Goal: Task Accomplishment & Management: Complete application form

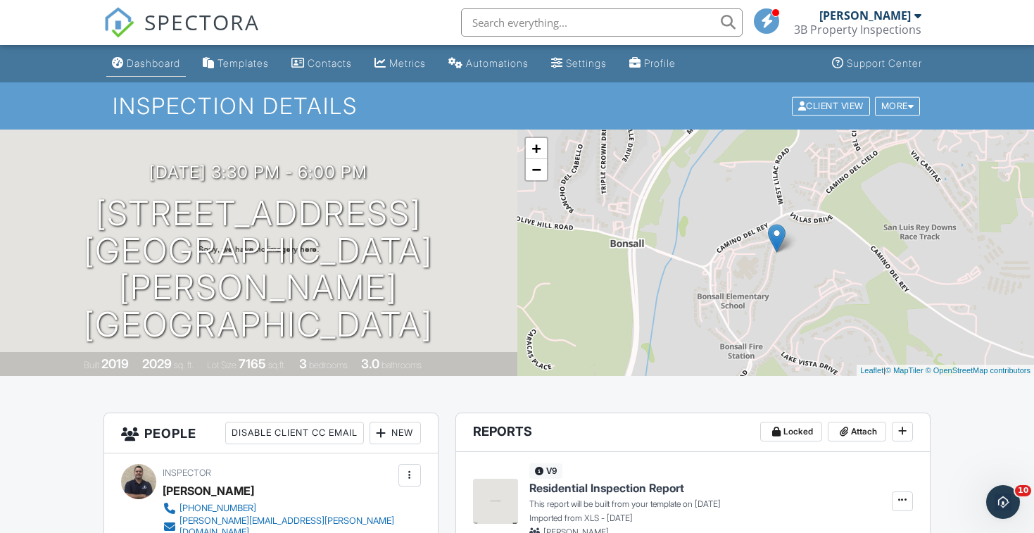
click at [162, 65] on div "Dashboard" at bounding box center [154, 63] width 54 height 12
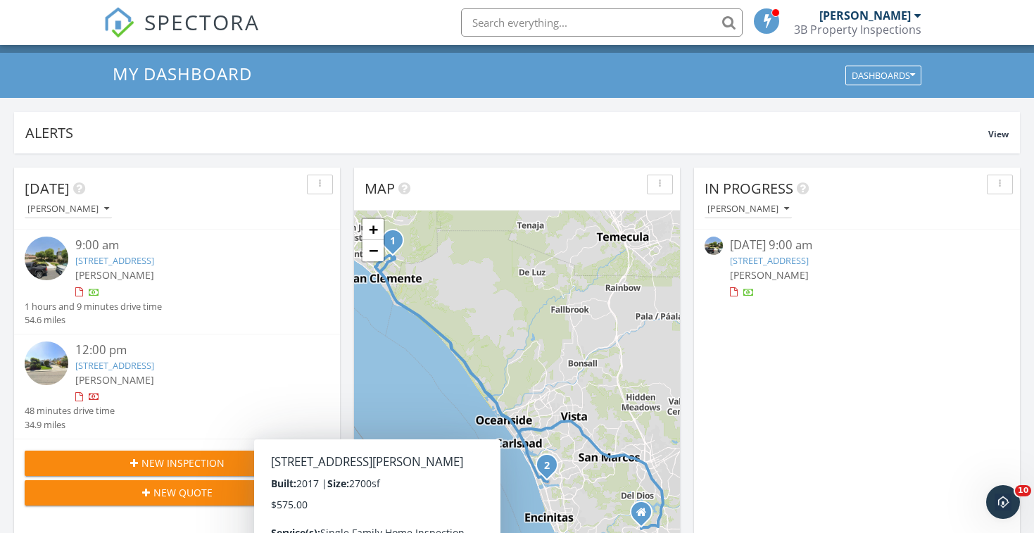
scroll to position [75, 0]
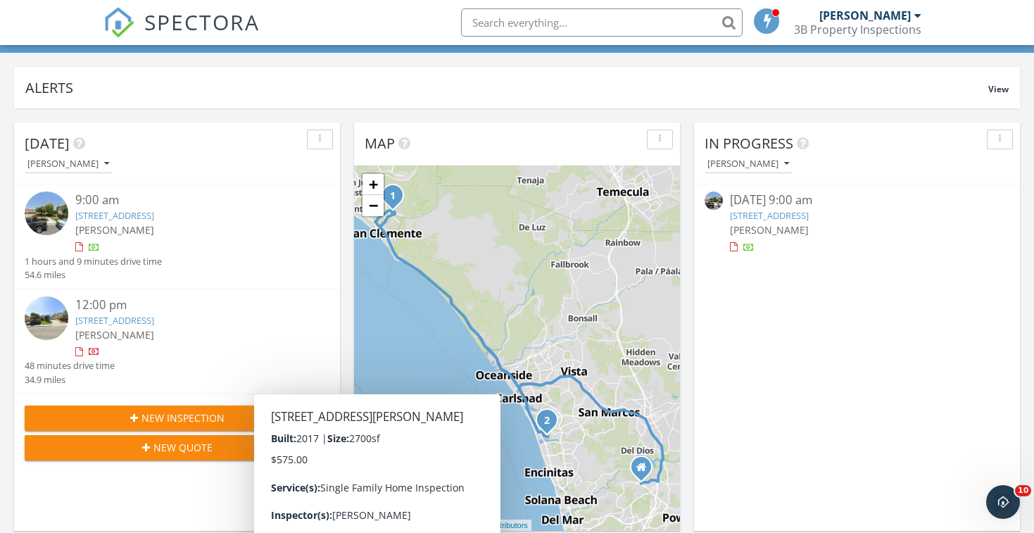
click at [789, 214] on link "10 Paseo Verde, San Clemente, CA 92673" at bounding box center [769, 215] width 79 height 13
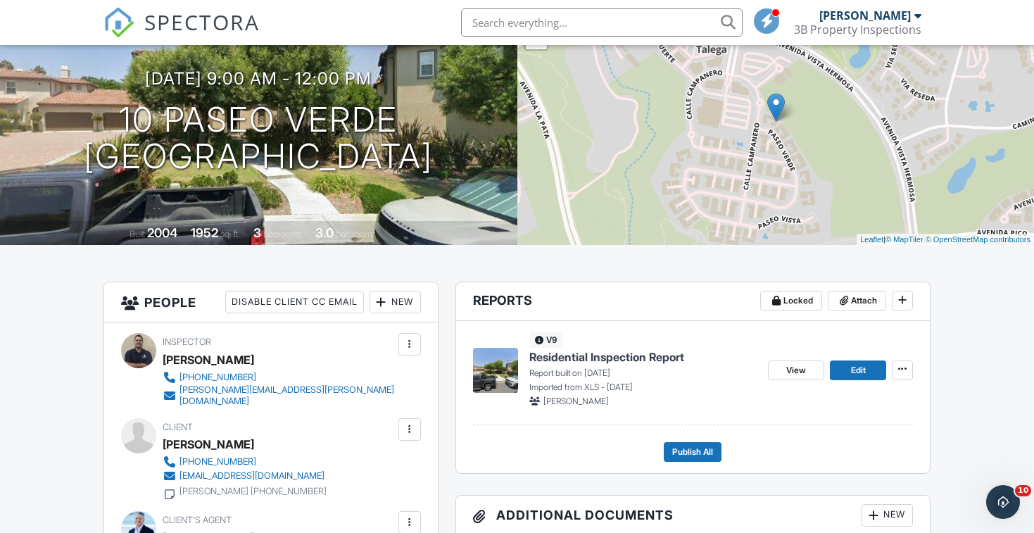
scroll to position [137, 0]
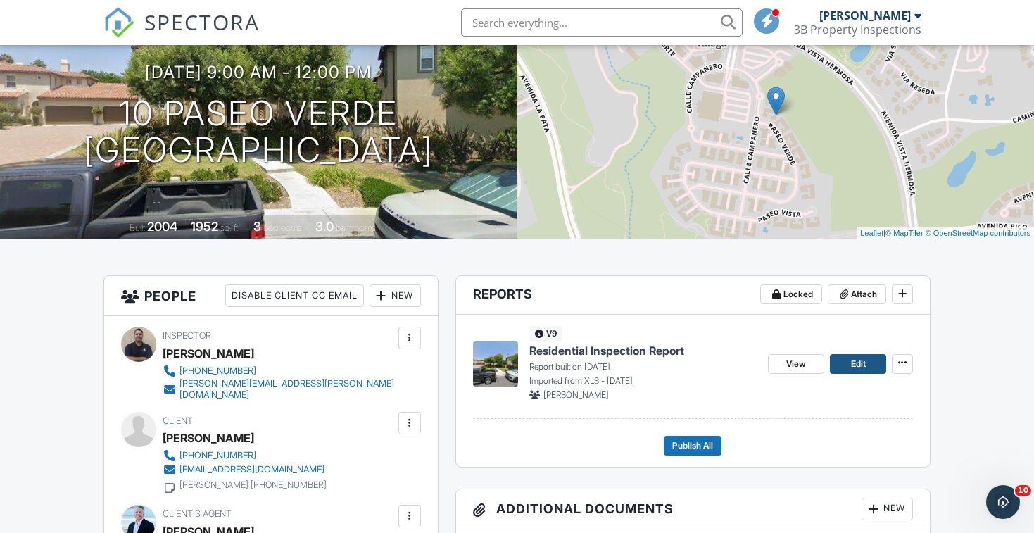
click at [876, 367] on link "Edit" at bounding box center [858, 364] width 56 height 20
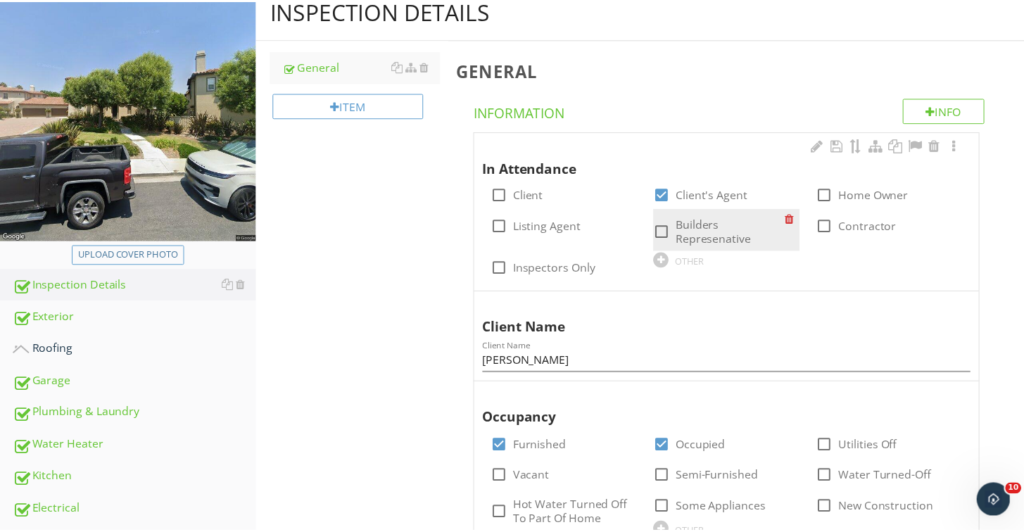
scroll to position [232, 0]
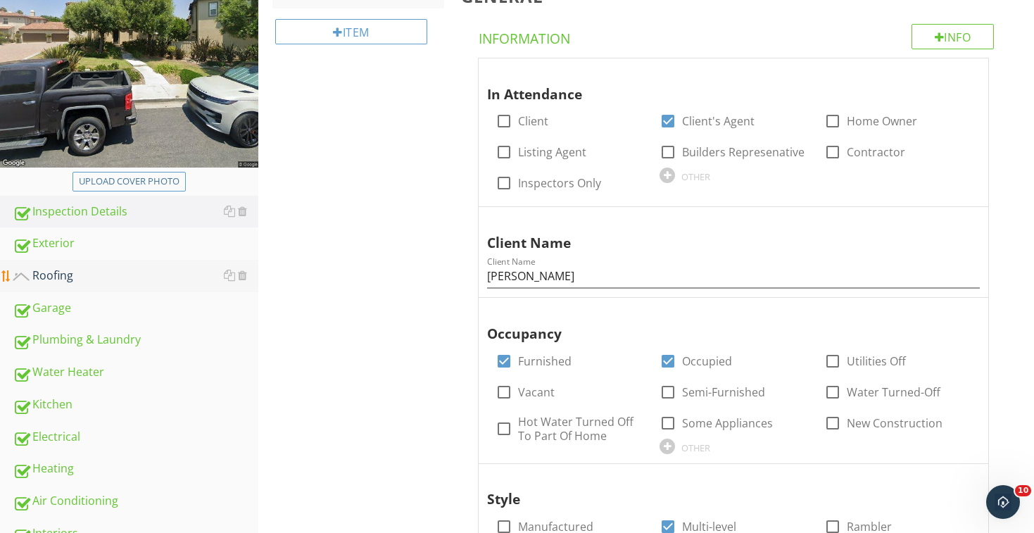
click at [143, 284] on div "Roofing" at bounding box center [136, 276] width 246 height 18
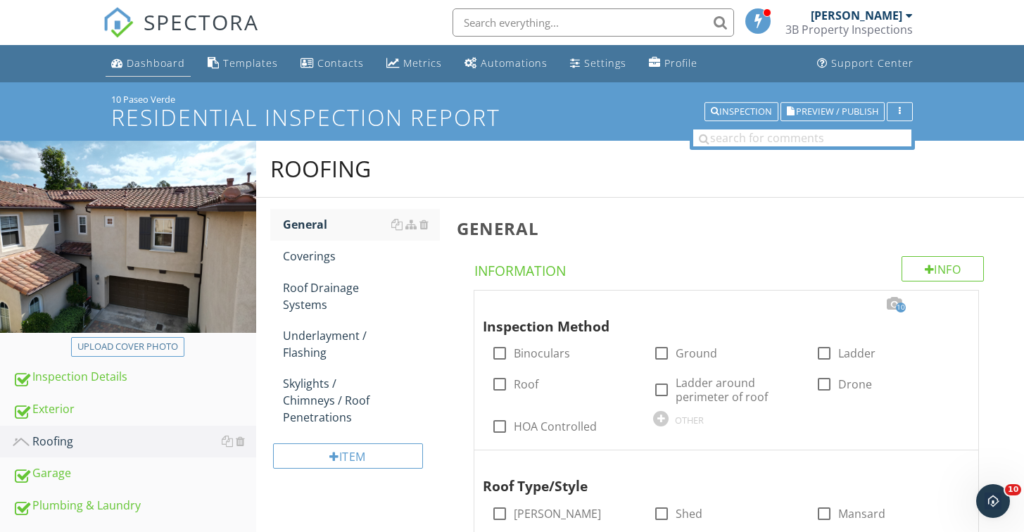
click at [164, 62] on div "Dashboard" at bounding box center [156, 62] width 58 height 13
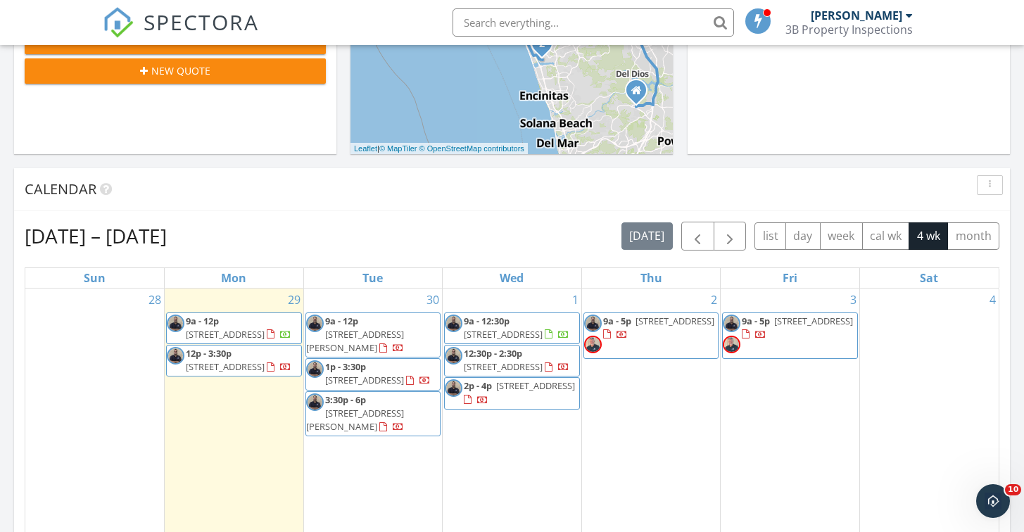
scroll to position [501, 0]
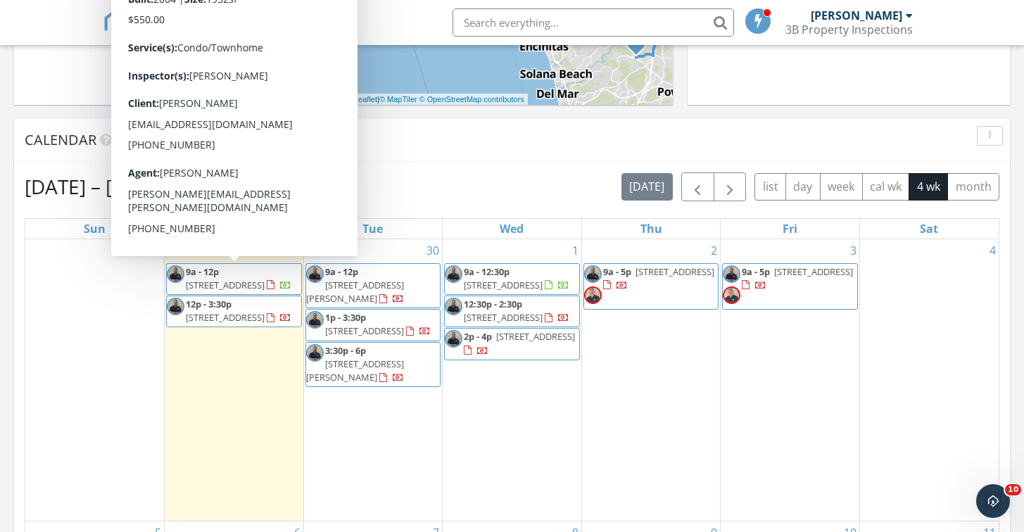
click at [258, 279] on span "[STREET_ADDRESS]" at bounding box center [225, 285] width 79 height 13
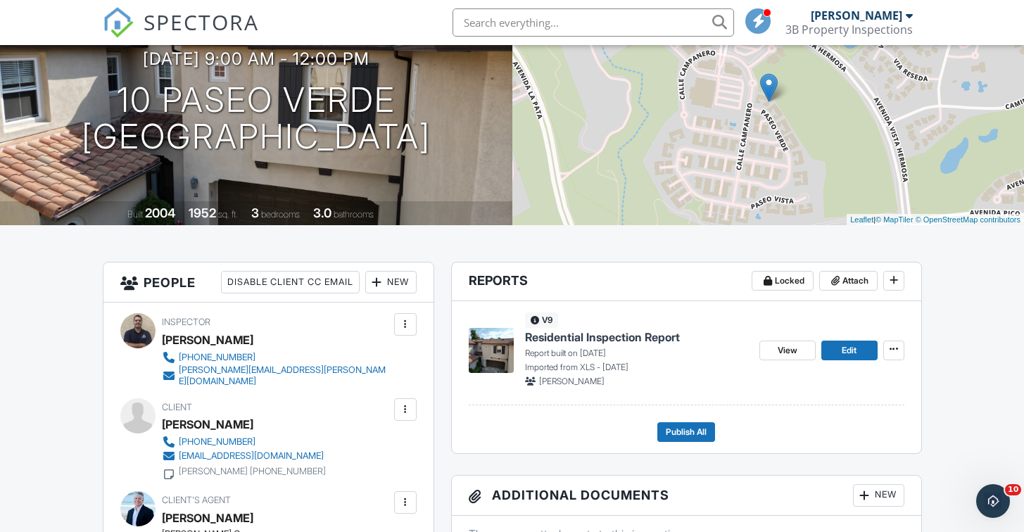
scroll to position [127, 0]
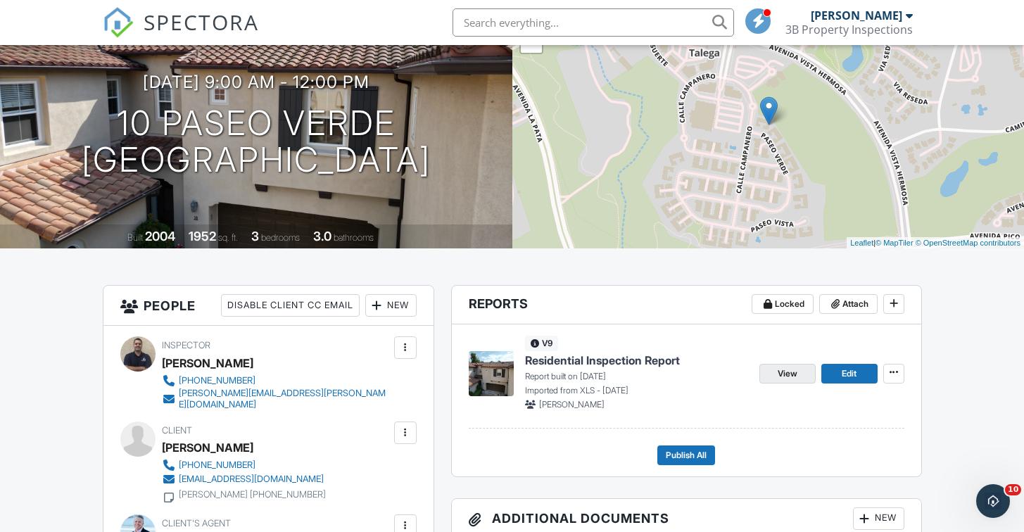
click at [805, 372] on link "View" at bounding box center [788, 374] width 56 height 20
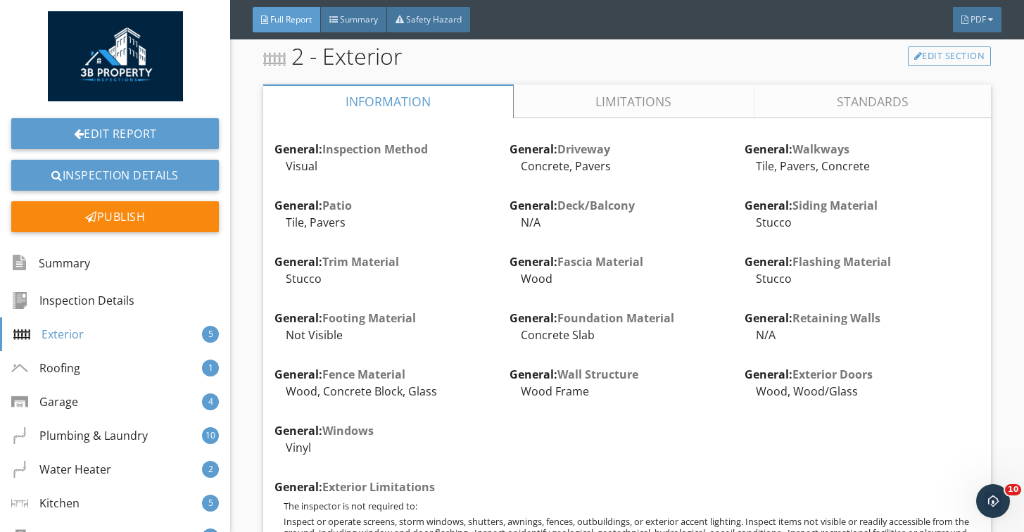
scroll to position [1217, 0]
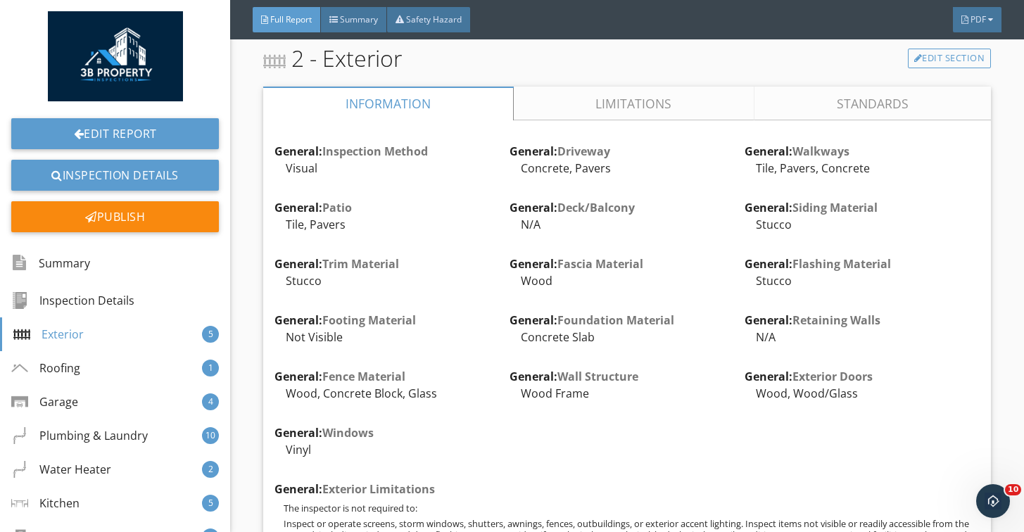
click at [585, 102] on link "Limitations" at bounding box center [634, 104] width 241 height 34
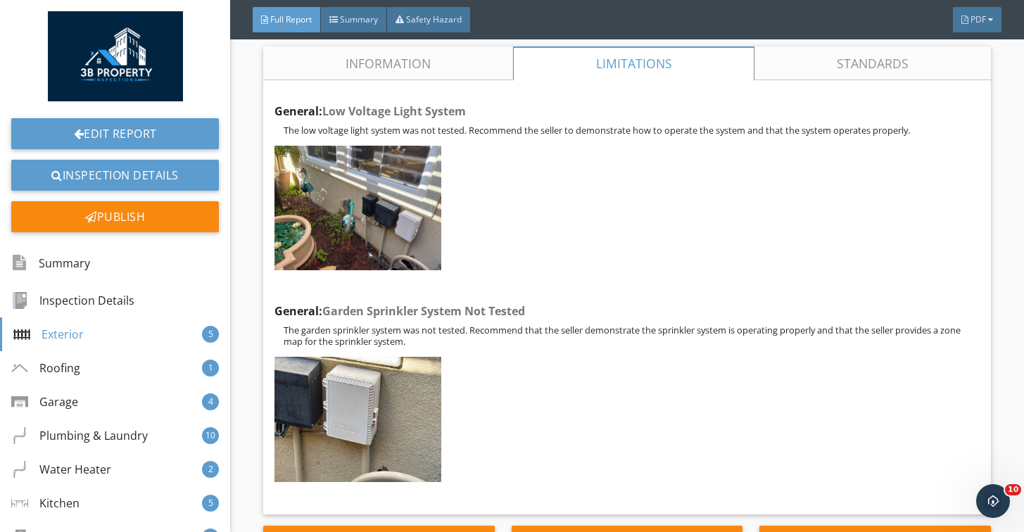
scroll to position [1241, 0]
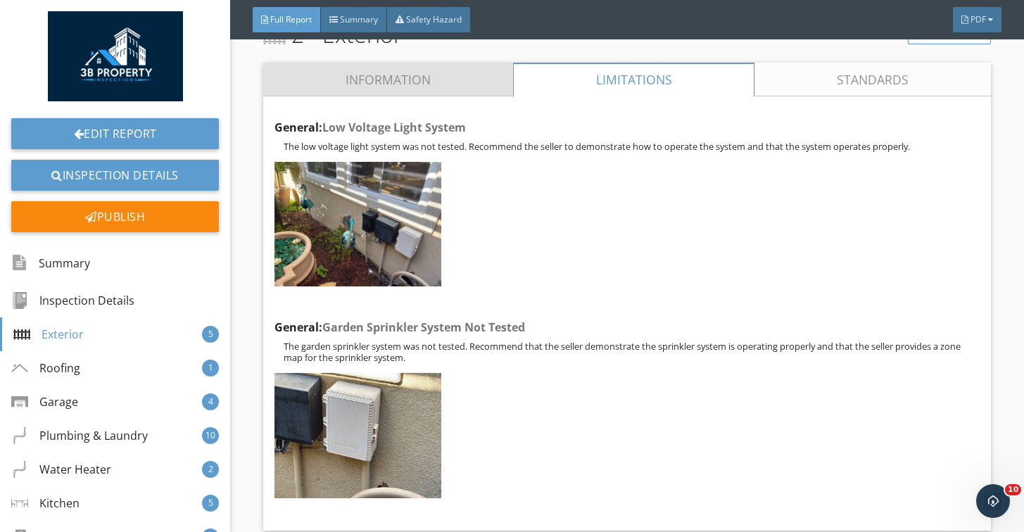
click at [453, 79] on link "Information" at bounding box center [388, 80] width 250 height 34
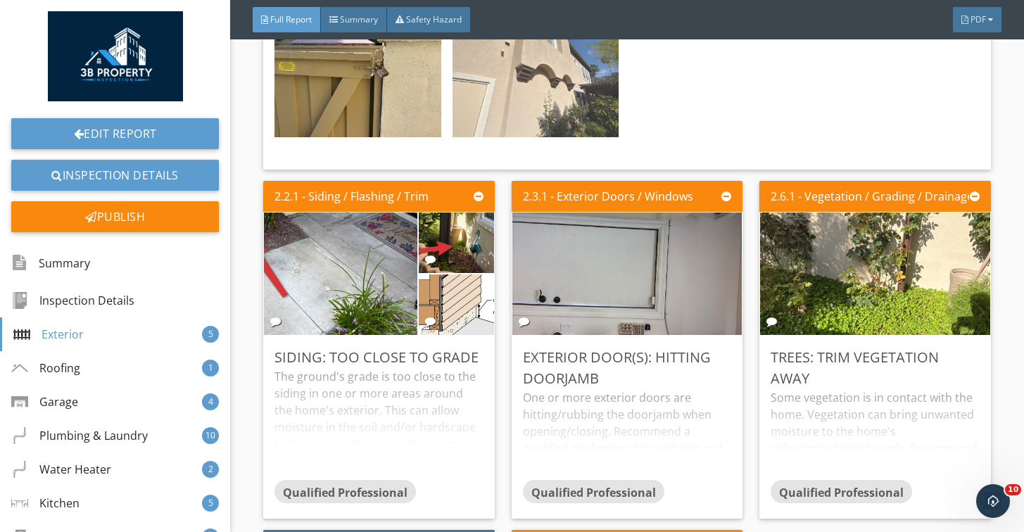
scroll to position [2184, 0]
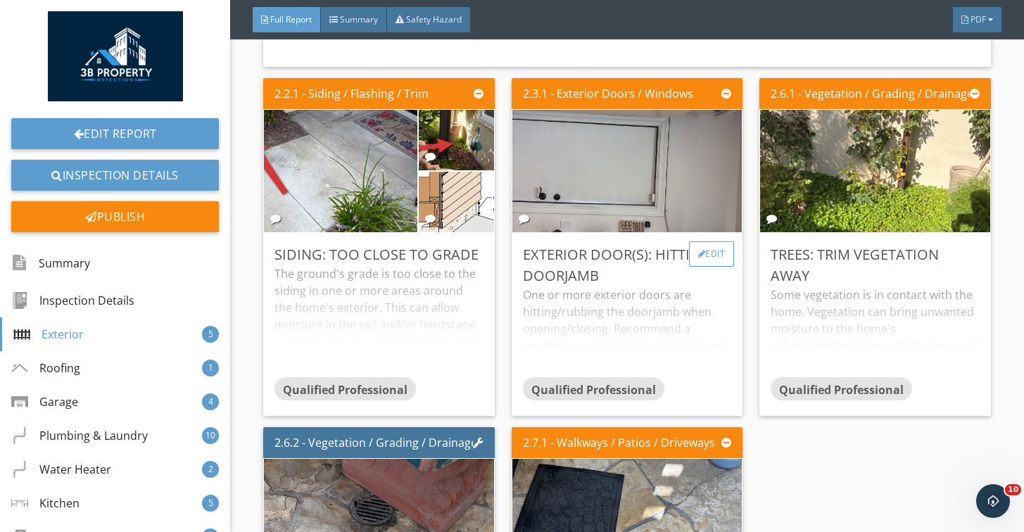
click at [706, 241] on div "Edit" at bounding box center [712, 253] width 46 height 25
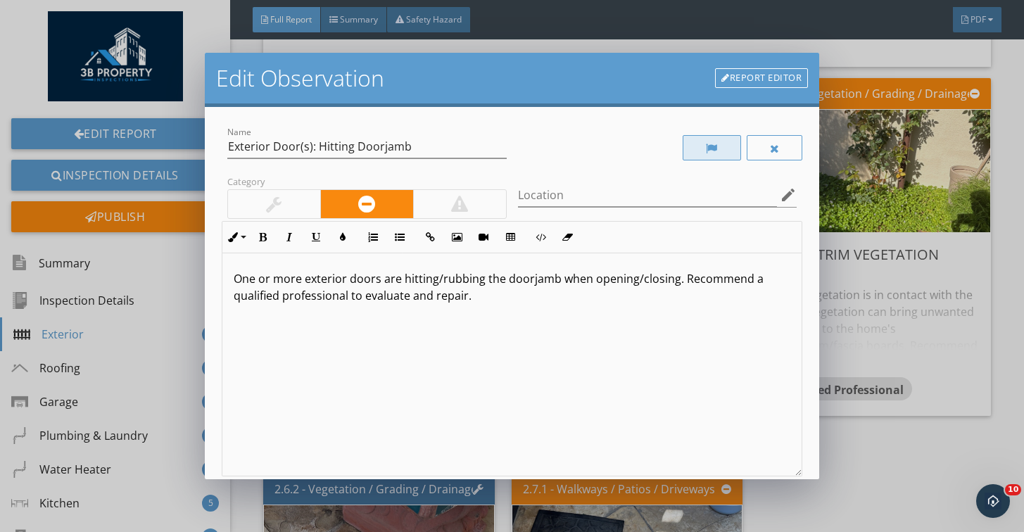
click at [698, 152] on div at bounding box center [712, 147] width 58 height 25
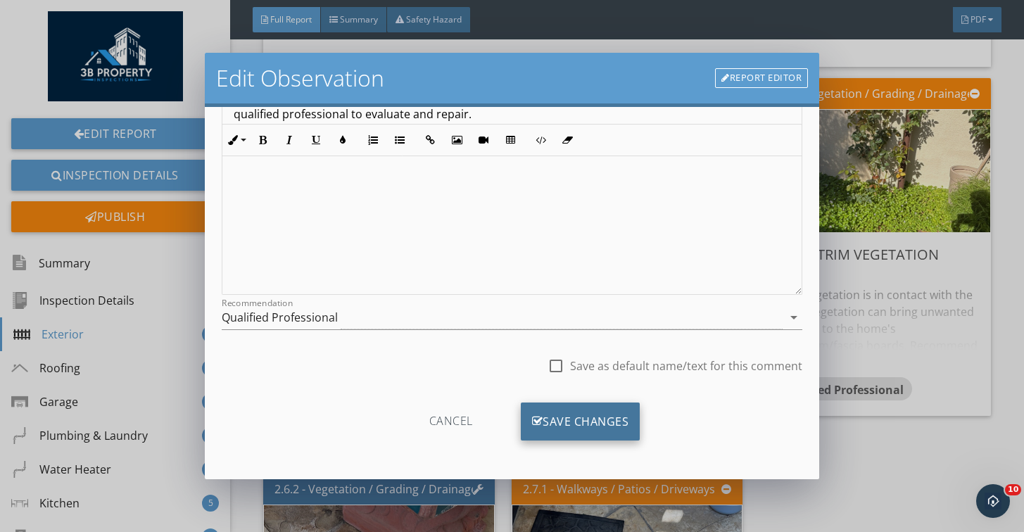
click at [617, 414] on div "Save Changes" at bounding box center [581, 422] width 120 height 38
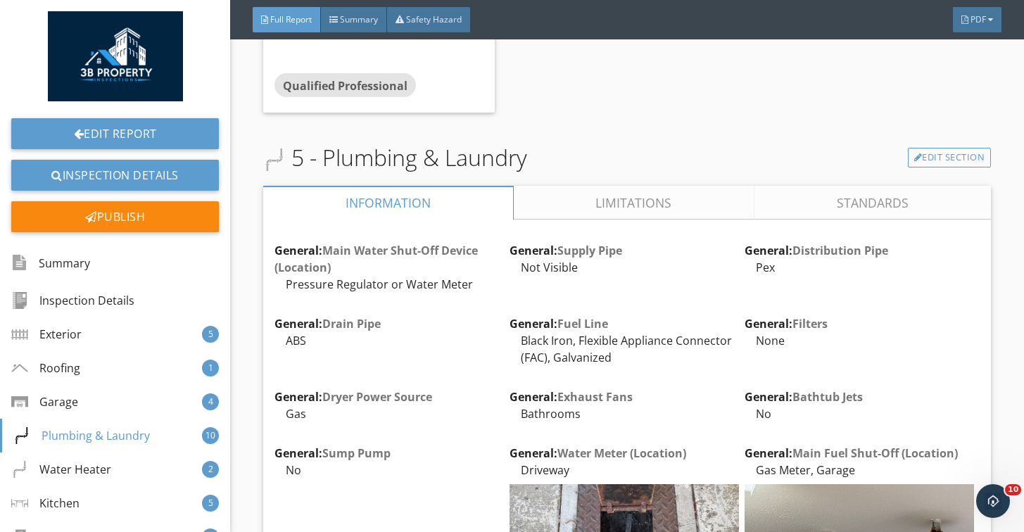
scroll to position [6006, 0]
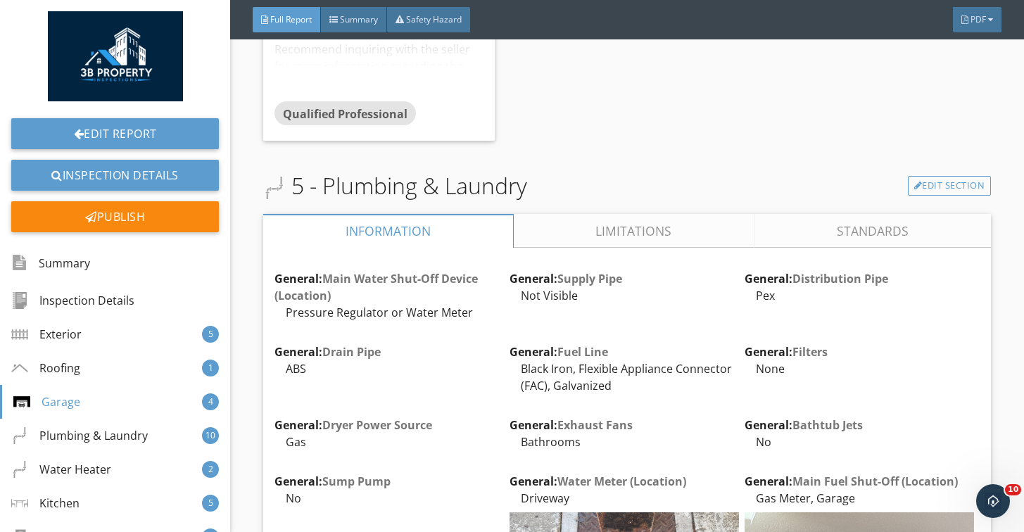
click at [580, 225] on link "Limitations" at bounding box center [634, 231] width 241 height 34
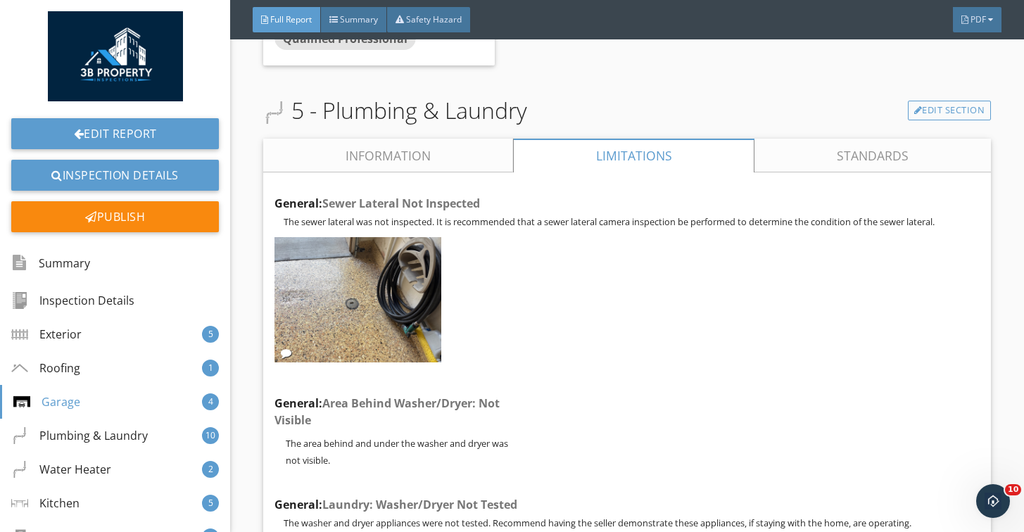
scroll to position [6038, 0]
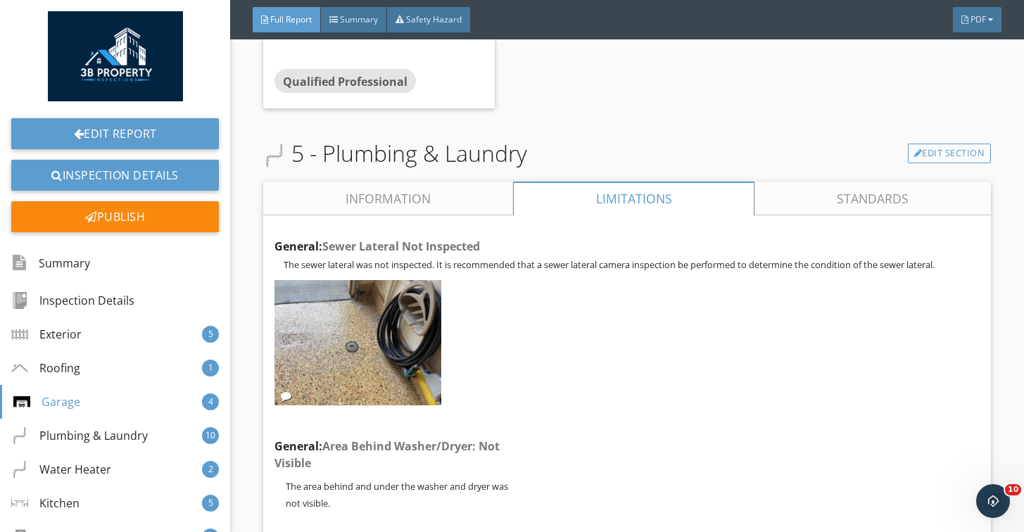
click at [439, 192] on link "Information" at bounding box center [388, 199] width 250 height 34
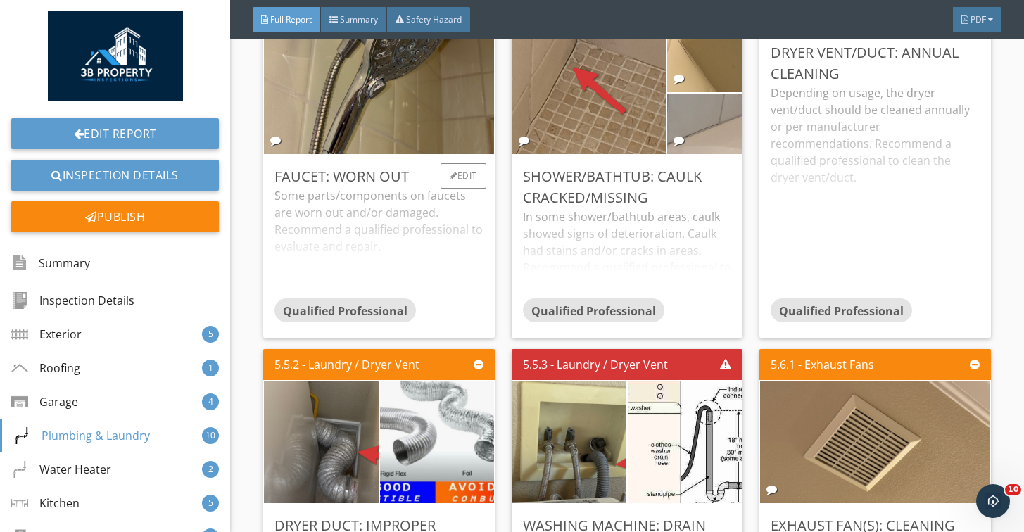
scroll to position [7913, 0]
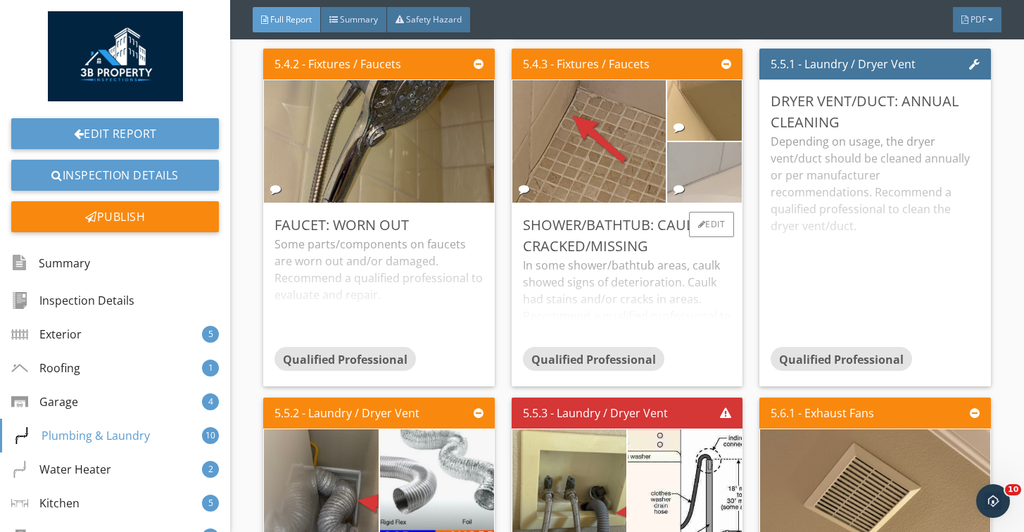
click at [697, 150] on img at bounding box center [704, 172] width 188 height 141
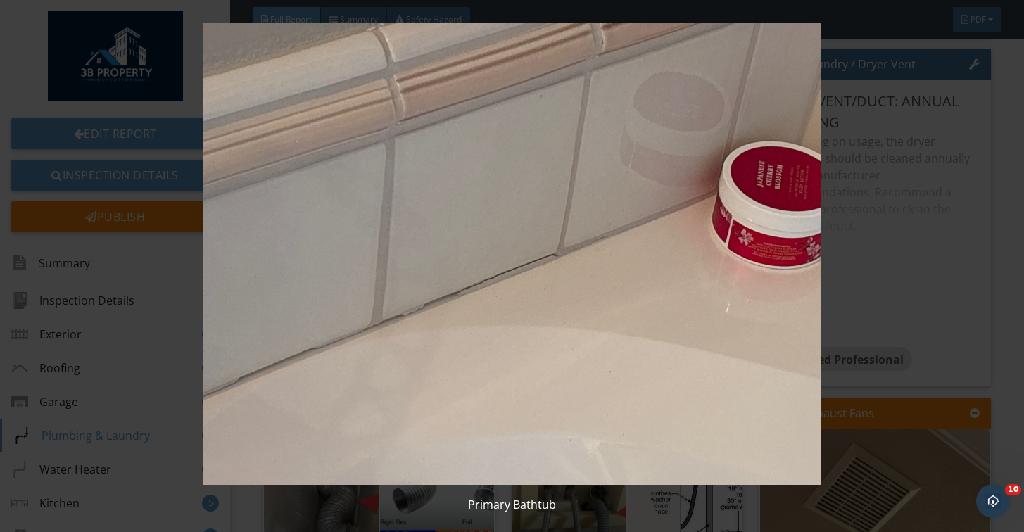
click at [654, 168] on img at bounding box center [512, 254] width 930 height 463
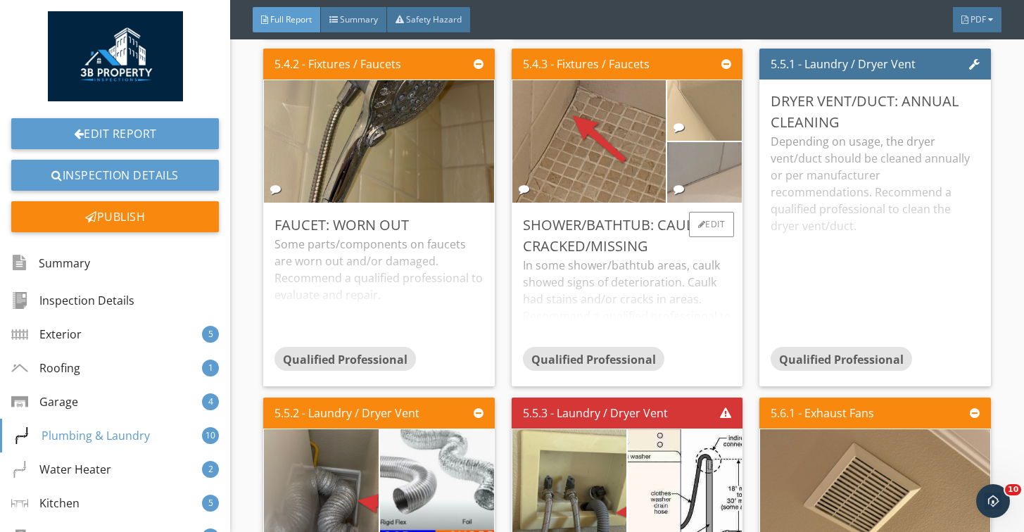
click at [684, 92] on img at bounding box center [704, 110] width 188 height 141
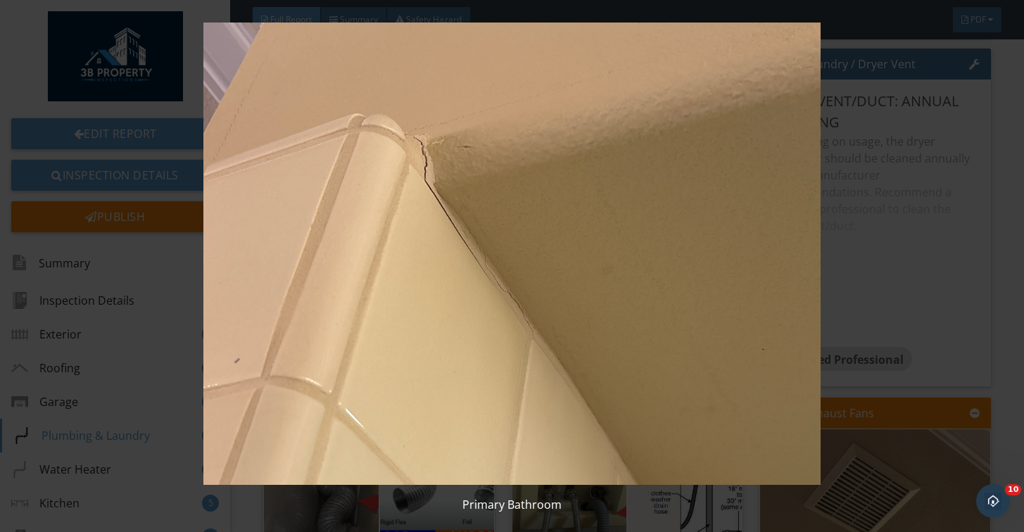
click at [660, 108] on img at bounding box center [512, 254] width 930 height 463
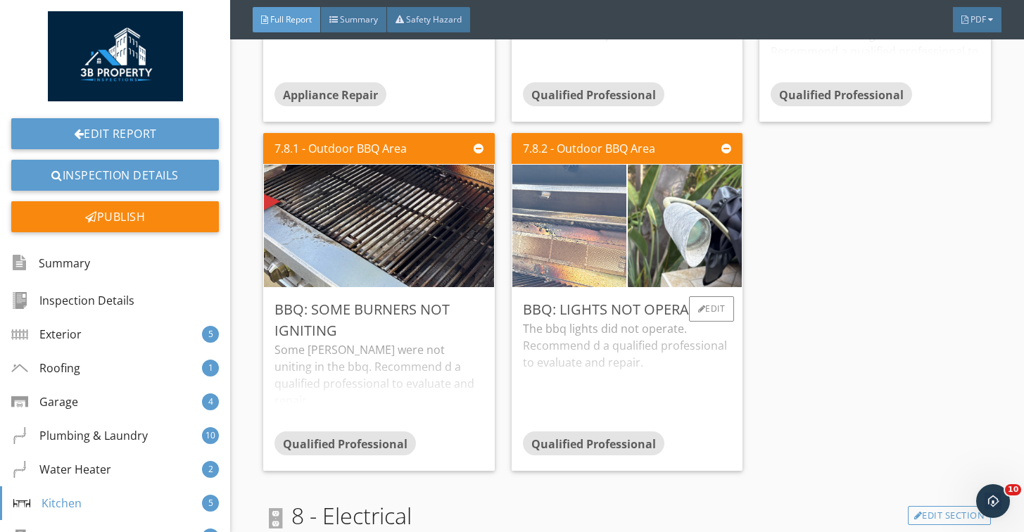
scroll to position [12702, 0]
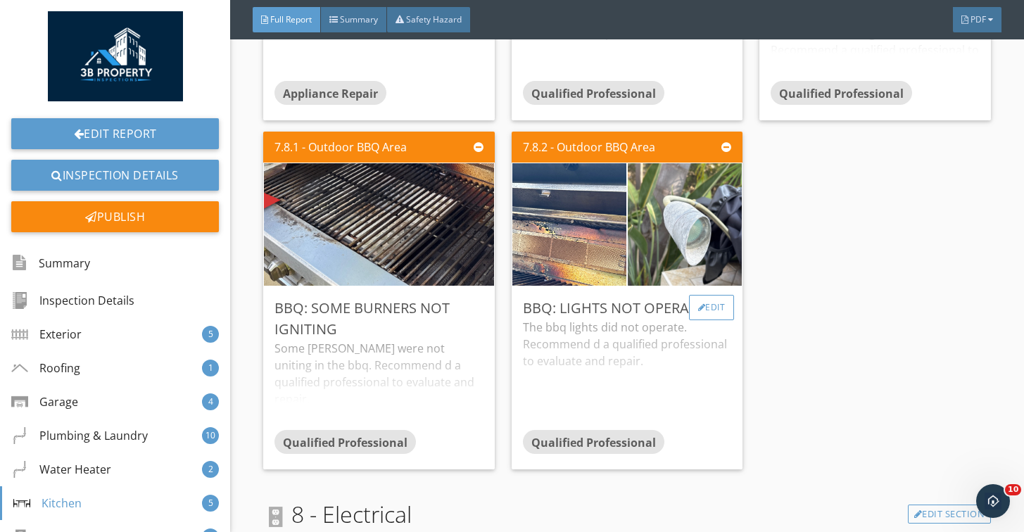
click at [698, 304] on div at bounding box center [702, 307] width 8 height 8
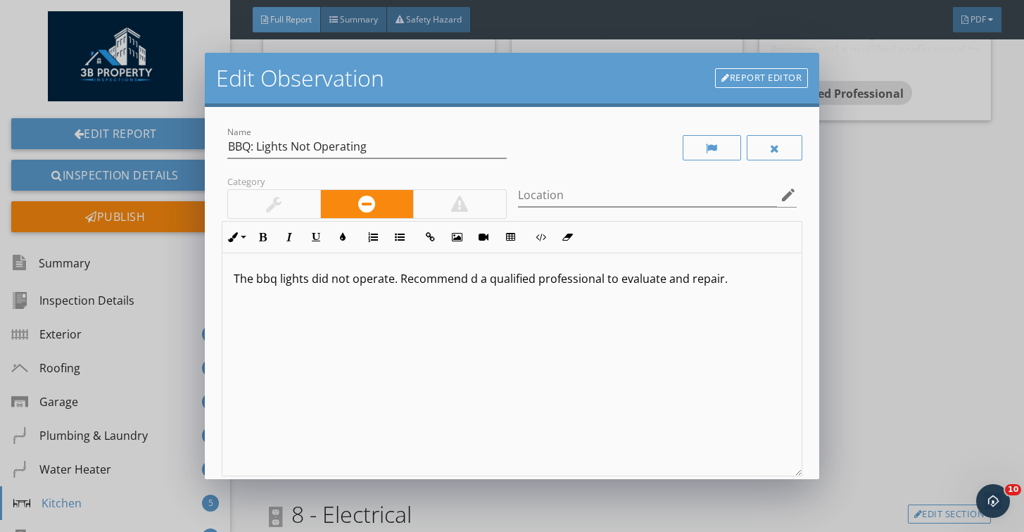
click at [667, 335] on div "The bbq lights did not operate. Recommend d a qualified professional to evaluat…" at bounding box center [511, 364] width 579 height 223
click at [479, 282] on p "The bbq lights did not operate. Recommend d a qualified professional to evaluat…" at bounding box center [512, 278] width 557 height 17
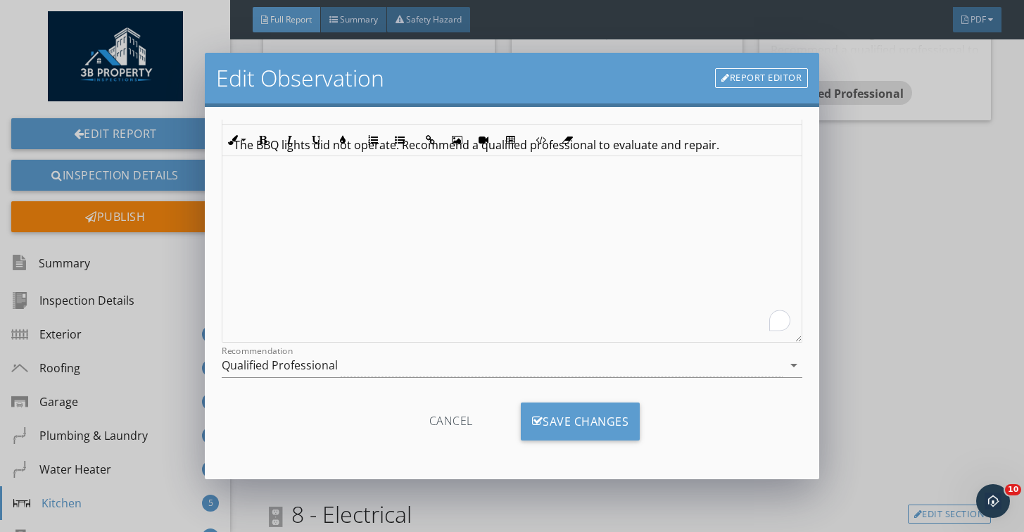
scroll to position [134, 0]
click at [558, 398] on div "Cancel Save Changes" at bounding box center [512, 426] width 581 height 71
click at [558, 407] on div "Save Changes" at bounding box center [581, 422] width 120 height 38
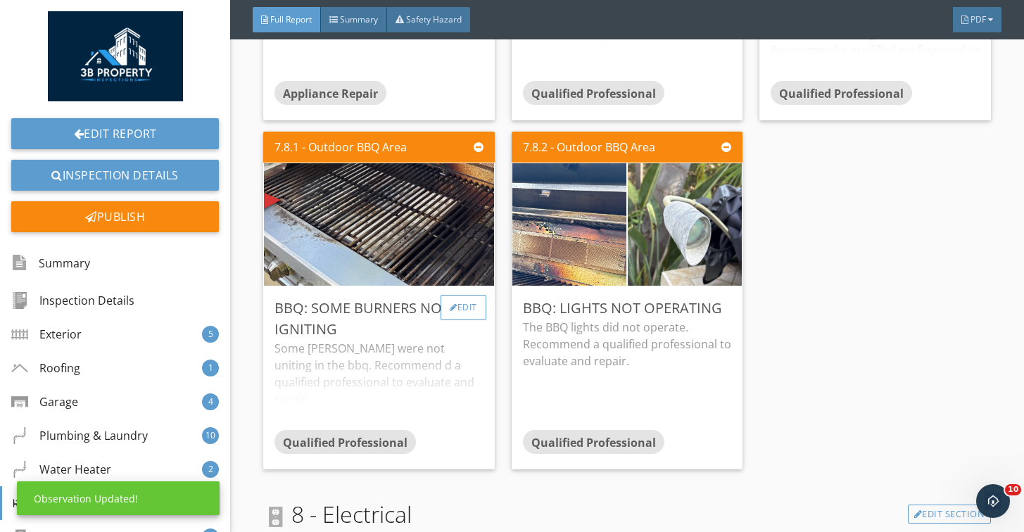
click at [468, 307] on div "Edit" at bounding box center [464, 307] width 46 height 25
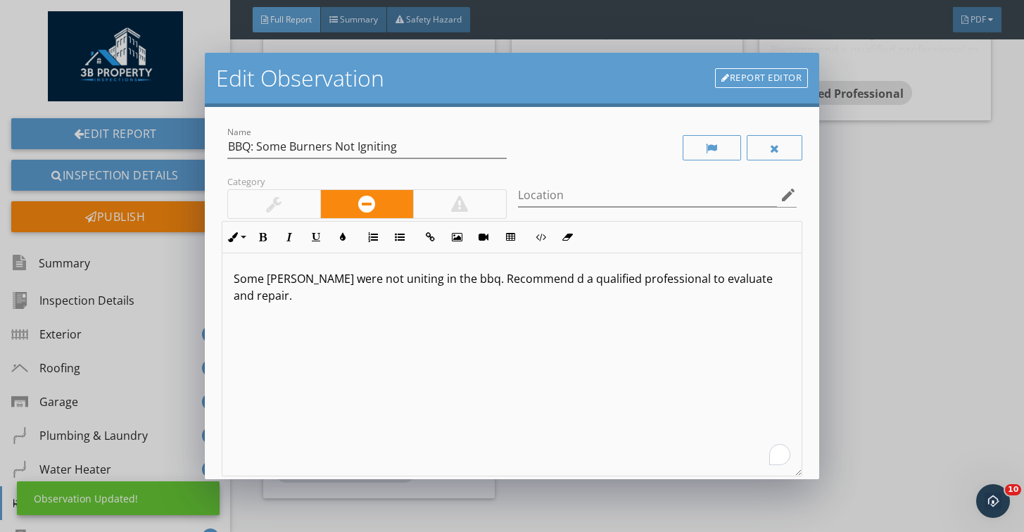
click at [480, 331] on div "Some Bruner were not uniting in the bbq. Recommend d a qualified professional t…" at bounding box center [511, 364] width 579 height 223
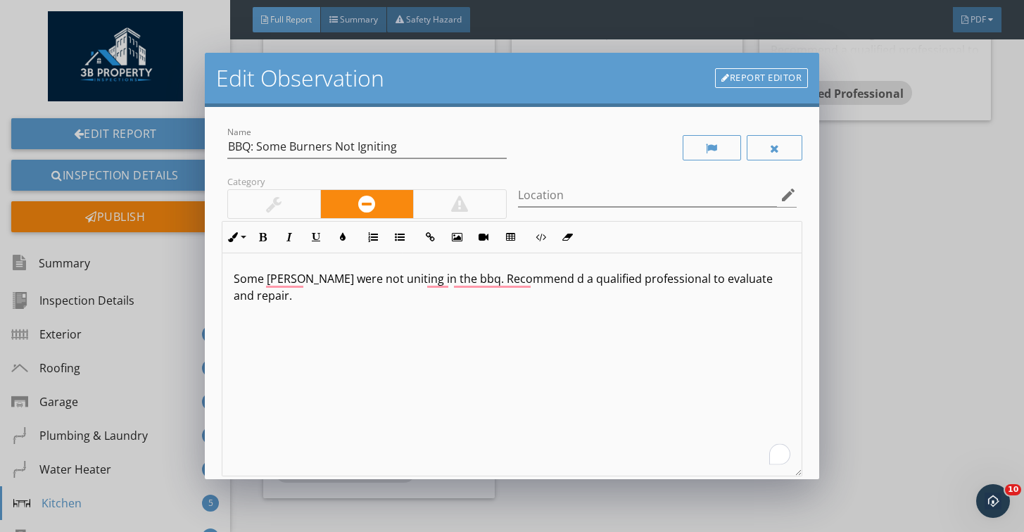
click at [301, 277] on p "Some Bruner were not uniting in the bbq. Recommend d a qualified professional t…" at bounding box center [512, 287] width 557 height 34
drag, startPoint x: 354, startPoint y: 280, endPoint x: 389, endPoint y: 281, distance: 35.2
click at [389, 281] on p "Some burner were not uniting in the bbq. Recommend d a qualified professional t…" at bounding box center [512, 278] width 557 height 17
click at [557, 278] on p "Some burners were not operating in the BBQ. Recommend d a qualified professiona…" at bounding box center [512, 287] width 557 height 34
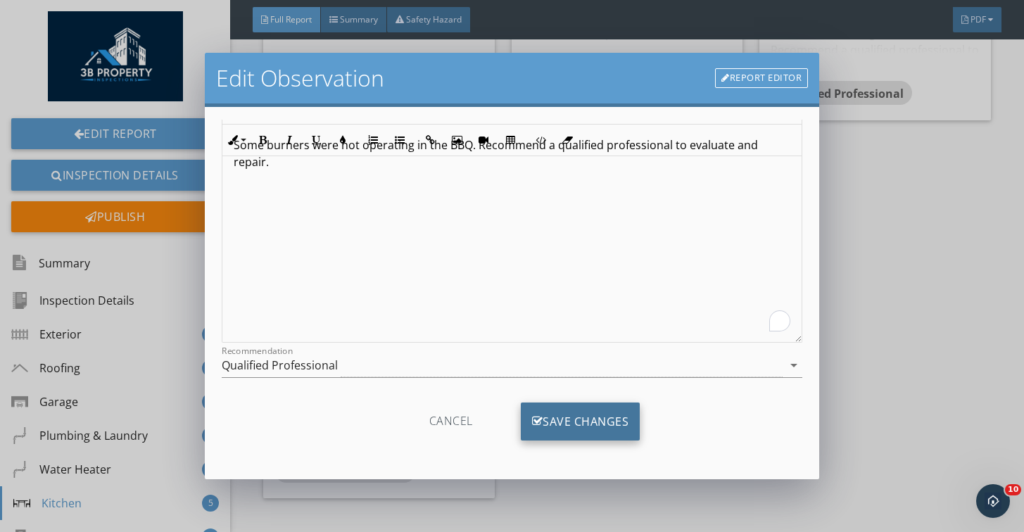
scroll to position [134, 0]
click at [542, 420] on div "Save Changes" at bounding box center [581, 422] width 120 height 38
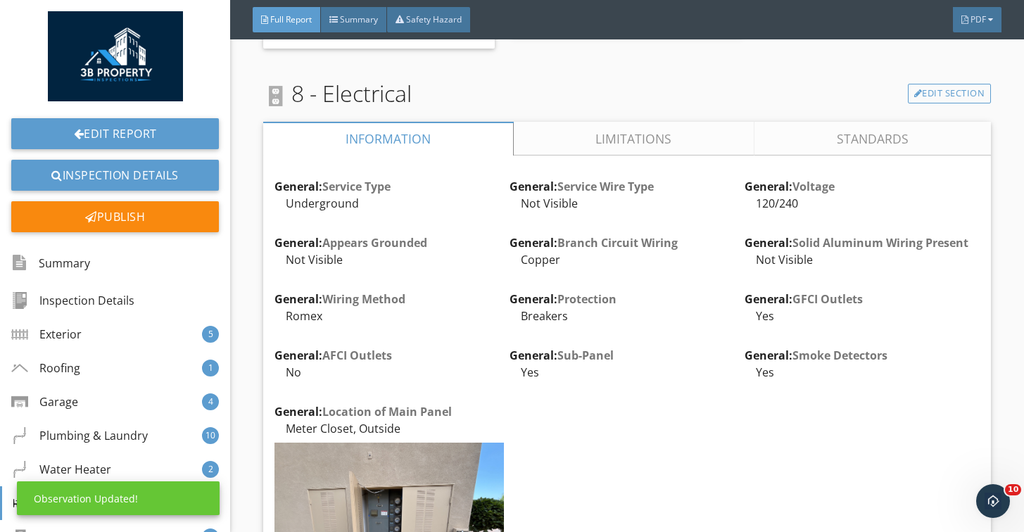
scroll to position [13161, 0]
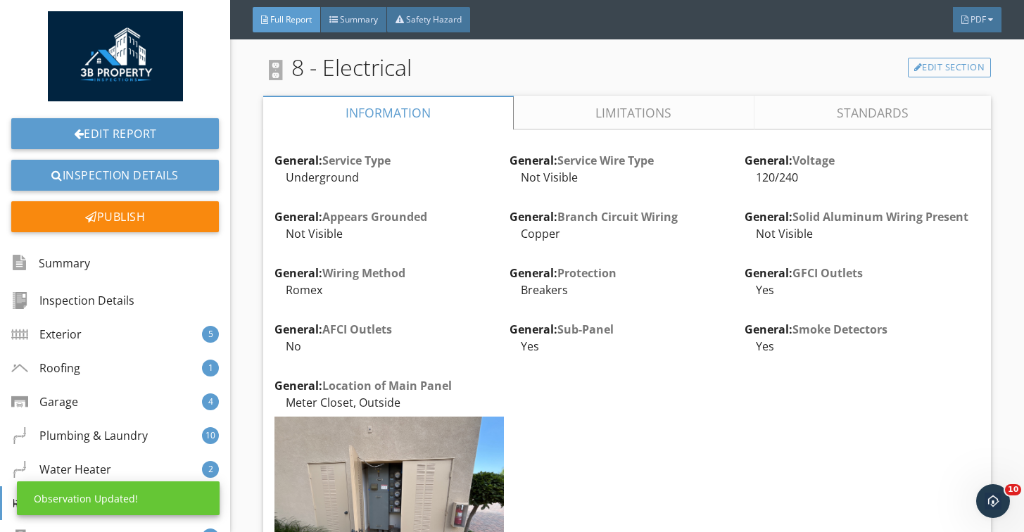
click at [563, 96] on link "Limitations" at bounding box center [634, 113] width 241 height 34
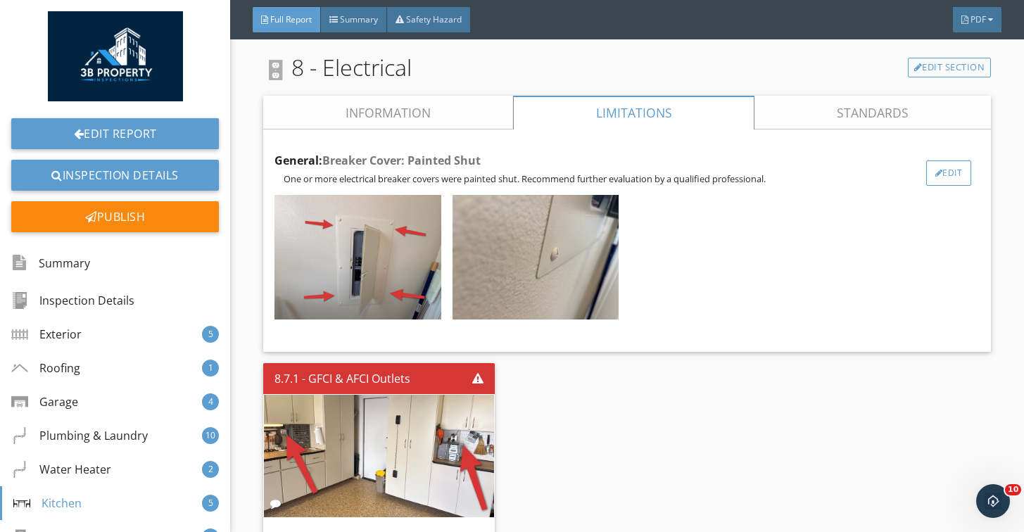
click at [943, 176] on div "Edit" at bounding box center [950, 173] width 46 height 25
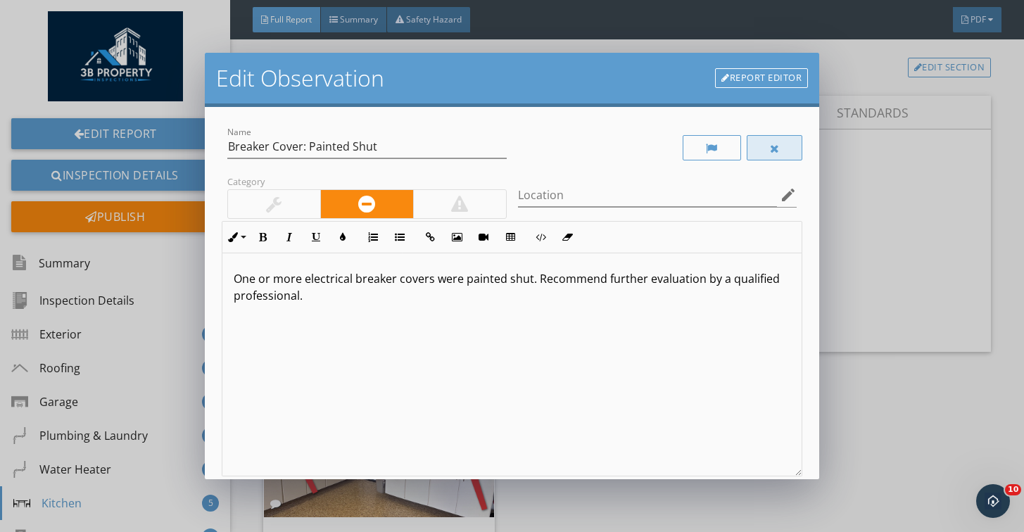
click at [782, 151] on div at bounding box center [775, 147] width 56 height 25
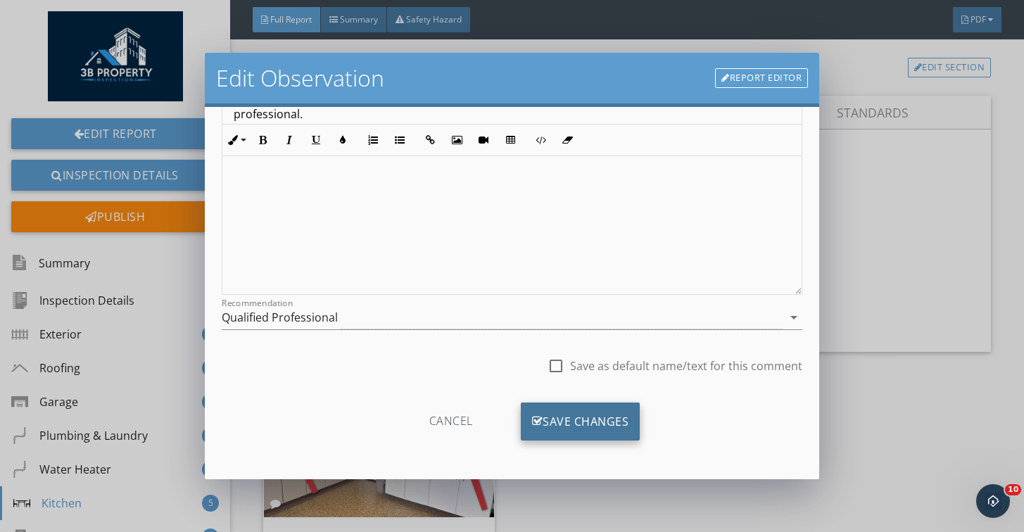
click at [624, 403] on div "Save Changes" at bounding box center [581, 422] width 120 height 38
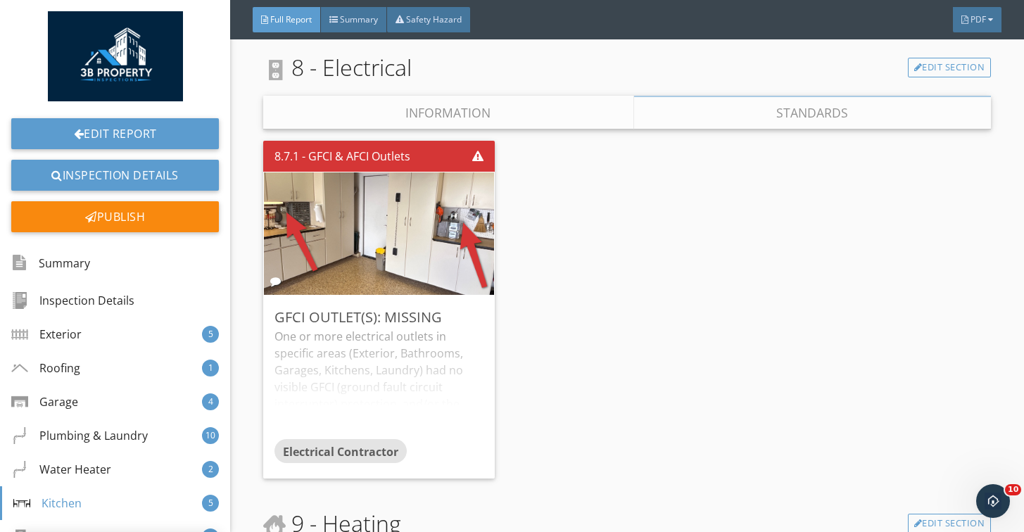
scroll to position [15, 0]
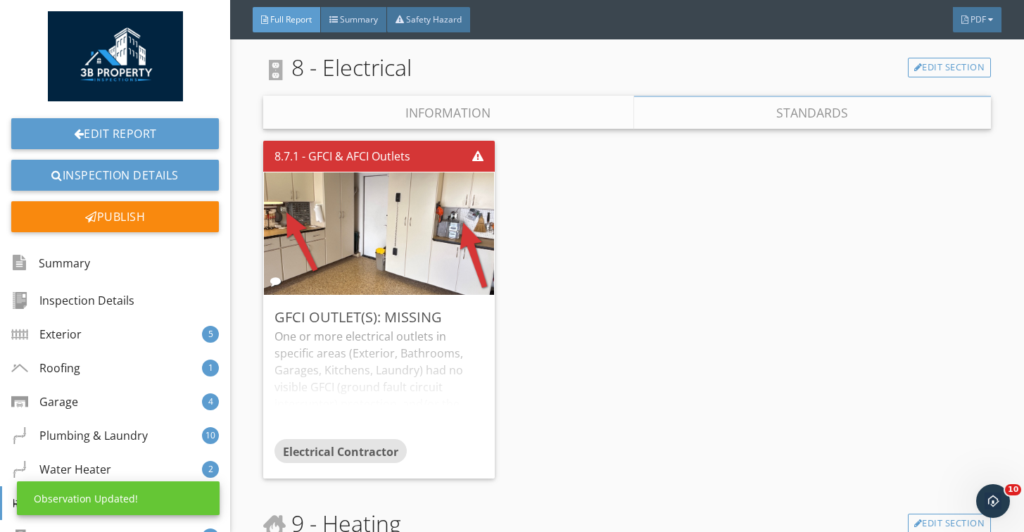
click at [476, 101] on link "Information" at bounding box center [448, 113] width 371 height 34
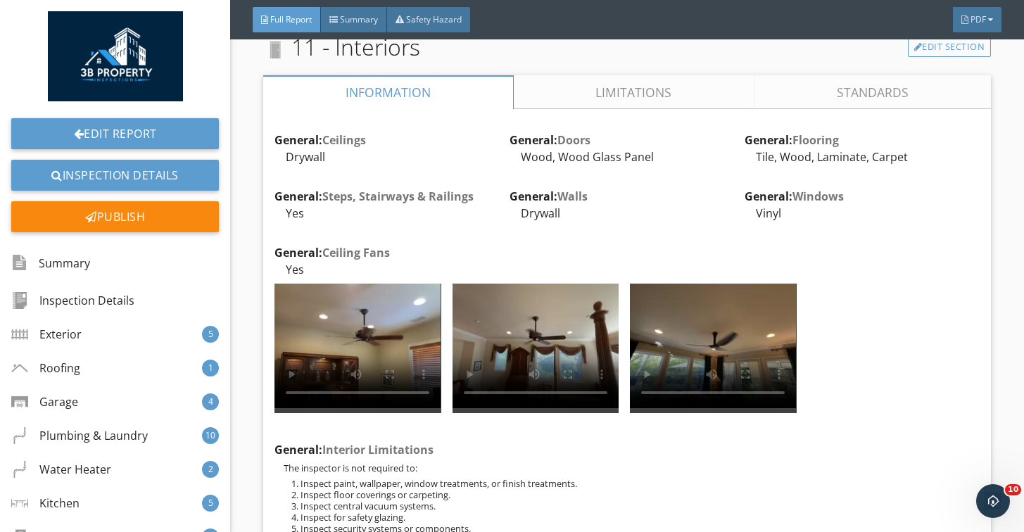
scroll to position [18358, 0]
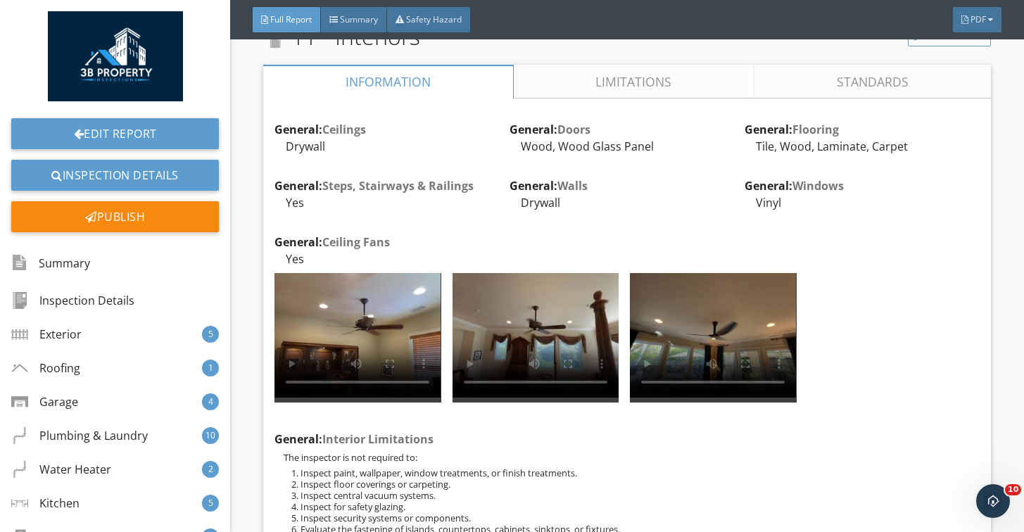
click at [542, 84] on link "Limitations" at bounding box center [634, 82] width 241 height 34
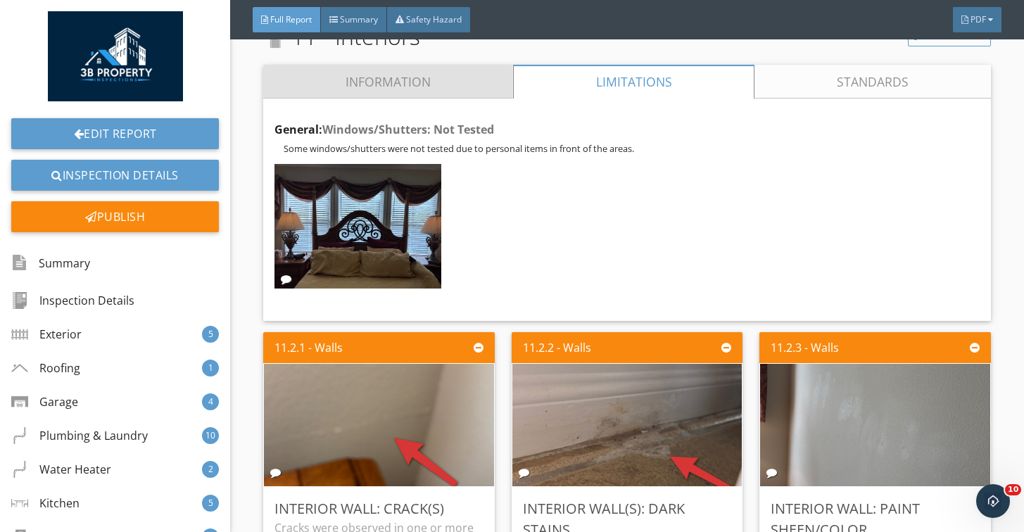
click at [479, 79] on link "Information" at bounding box center [388, 82] width 250 height 34
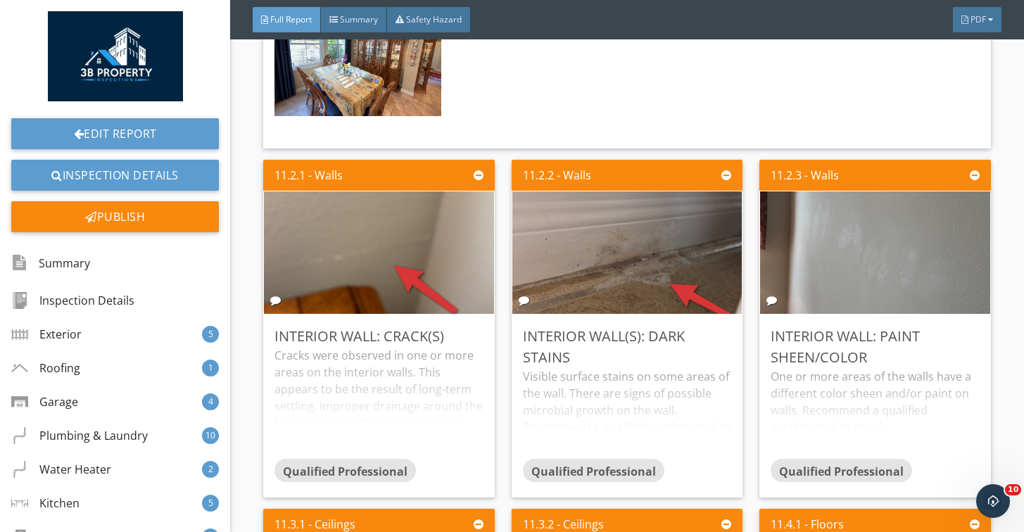
scroll to position [20162, 0]
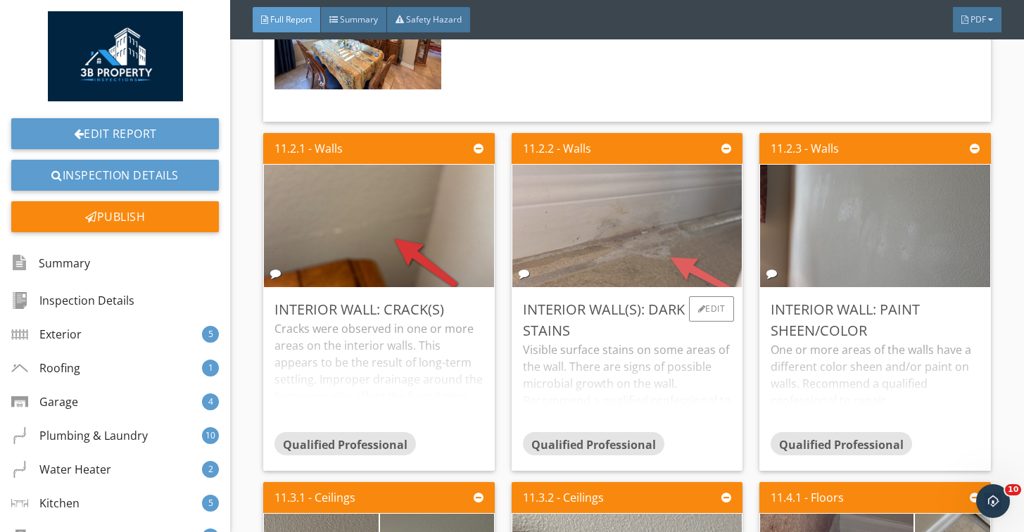
click at [598, 187] on img at bounding box center [627, 226] width 408 height 306
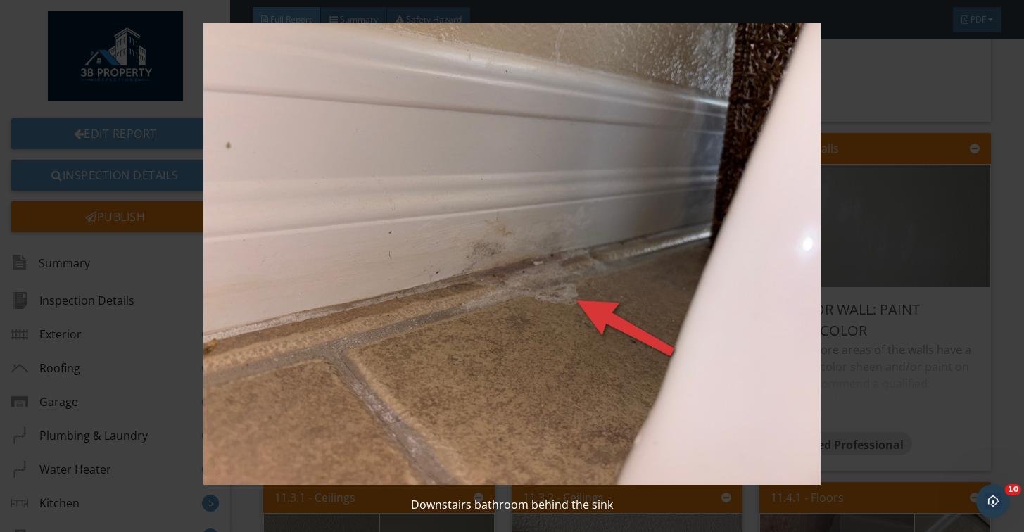
click at [578, 204] on img at bounding box center [512, 254] width 930 height 463
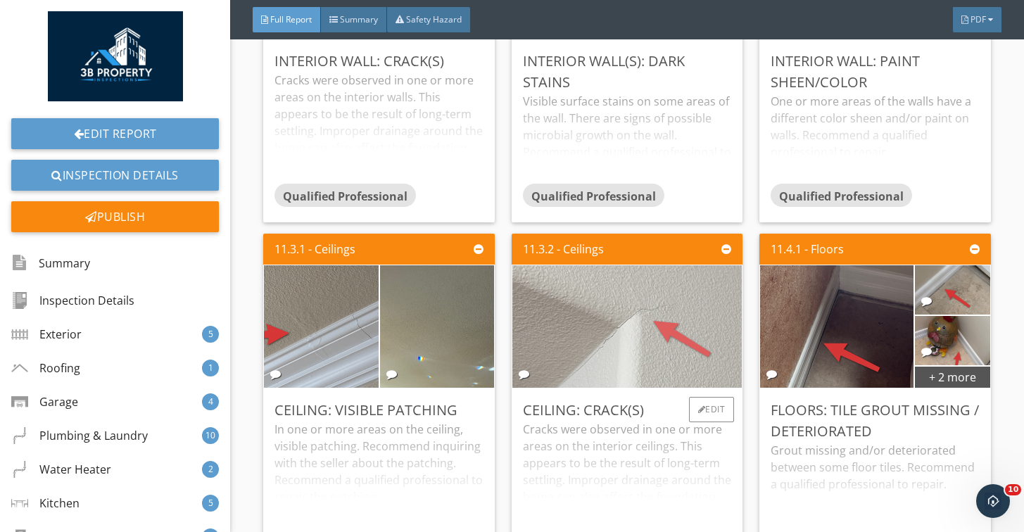
scroll to position [20457, 0]
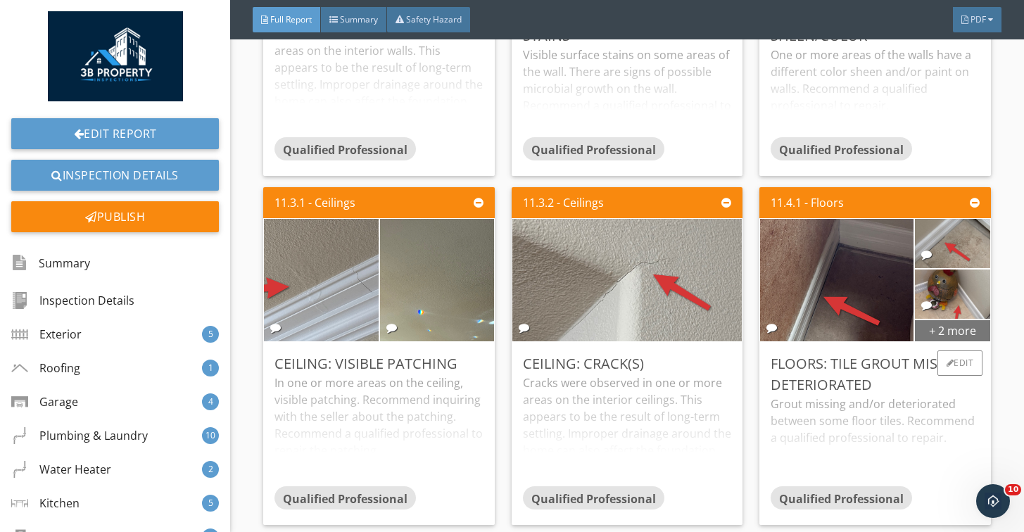
click at [932, 322] on div "+ 2 more" at bounding box center [952, 330] width 75 height 23
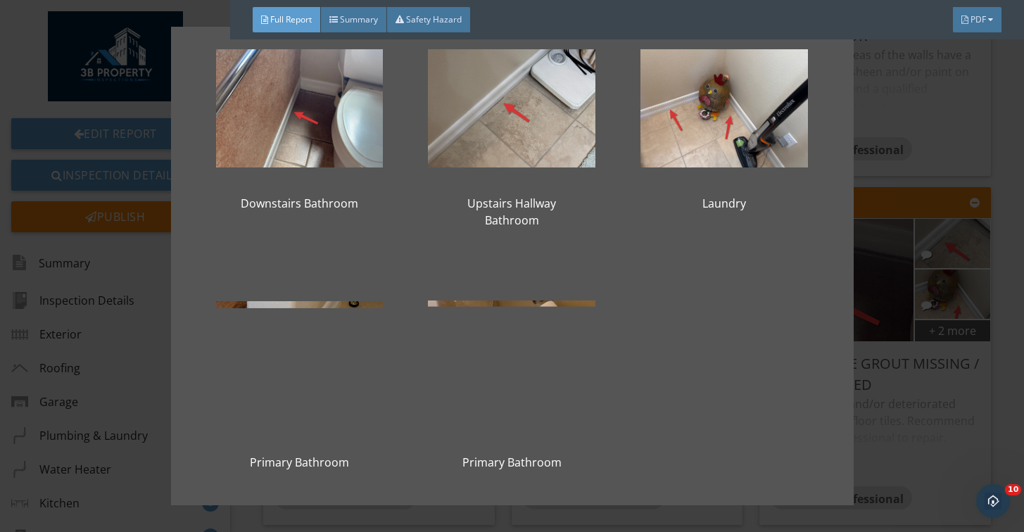
click at [908, 382] on div "Downstairs Bathroom Upstairs Hallway Bathroom Laundry Primary Bathroom Primary …" at bounding box center [512, 266] width 1024 height 532
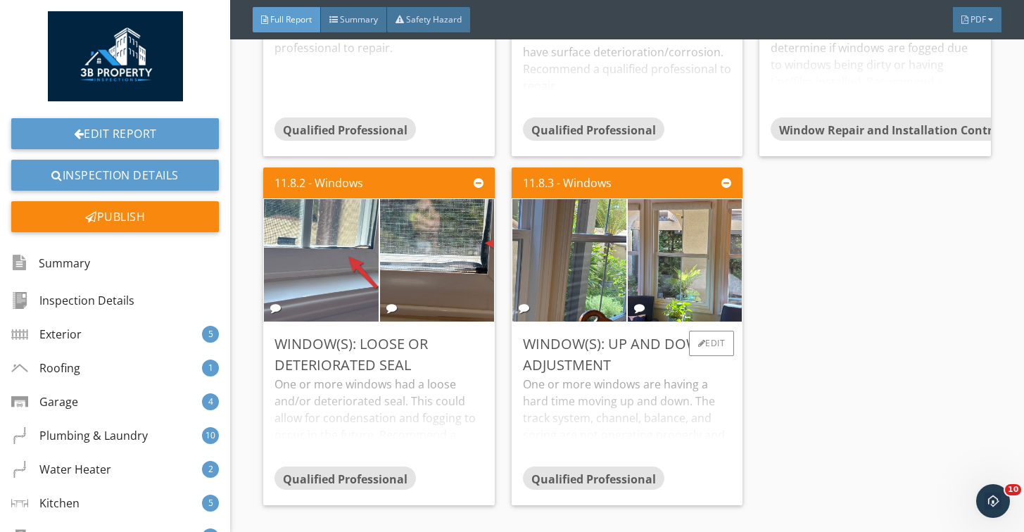
scroll to position [21538, 0]
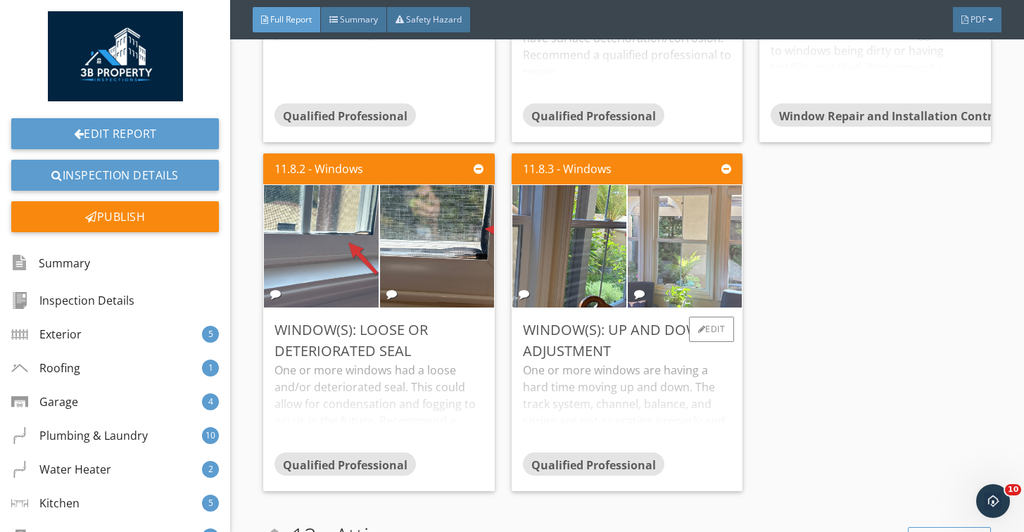
click at [684, 258] on img at bounding box center [685, 246] width 286 height 214
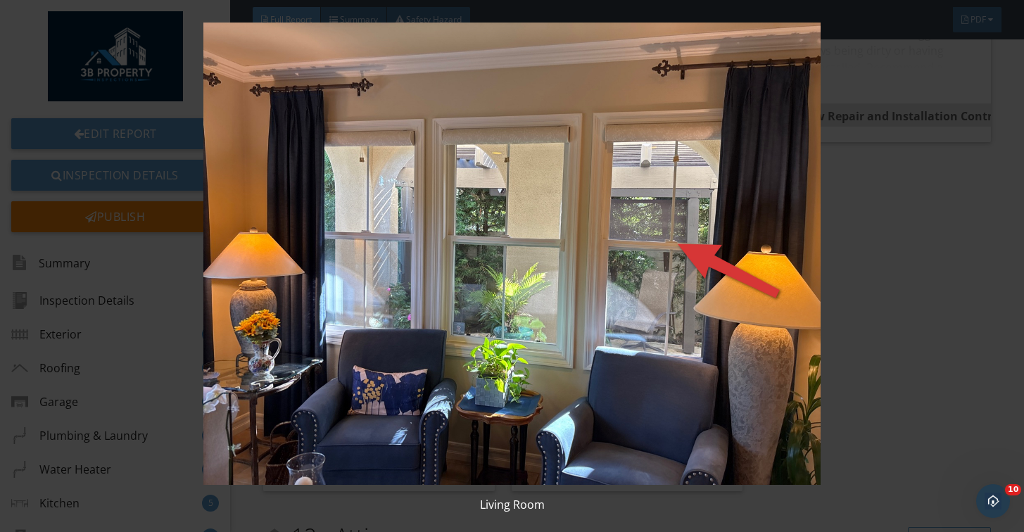
click at [684, 258] on img at bounding box center [512, 254] width 930 height 463
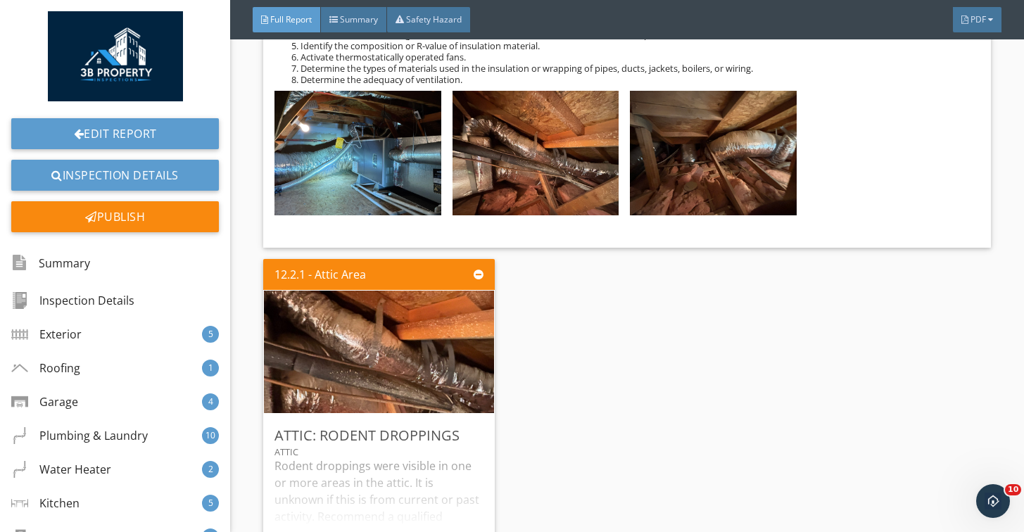
scroll to position [22664, 0]
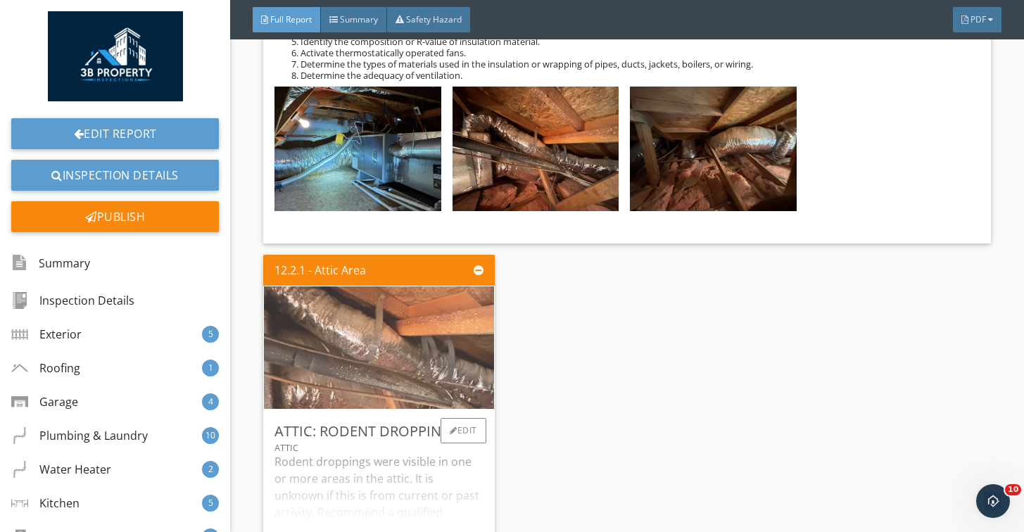
click at [415, 326] on img at bounding box center [379, 348] width 408 height 306
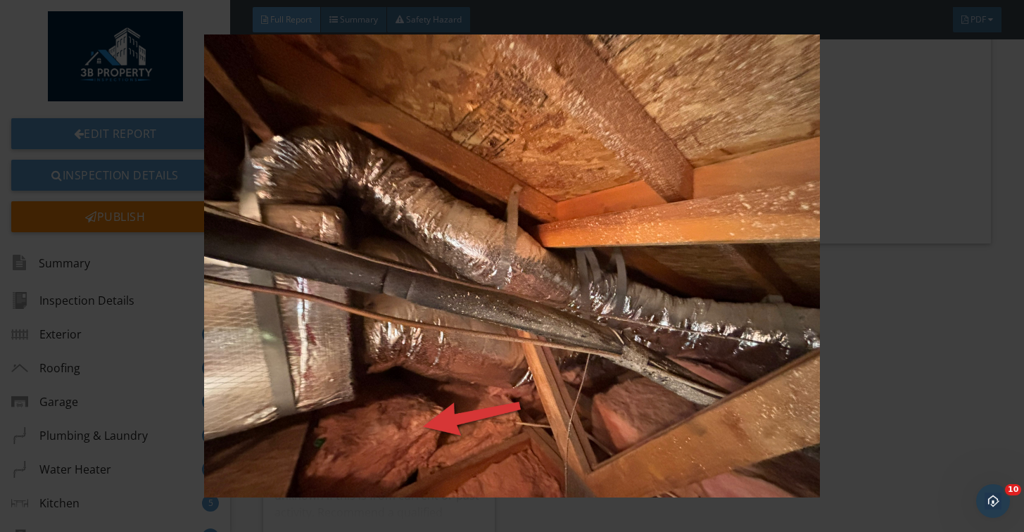
click at [415, 327] on img at bounding box center [512, 265] width 930 height 463
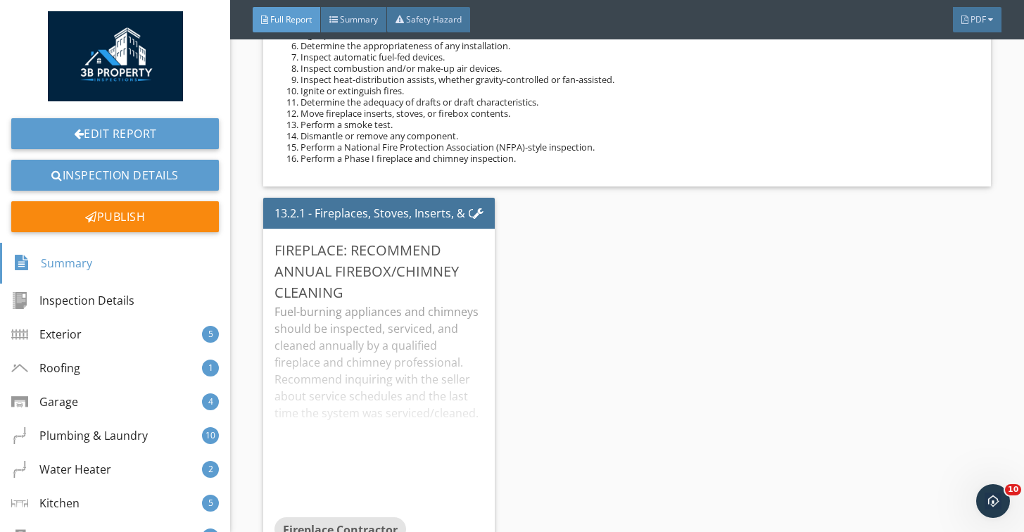
scroll to position [23739, 0]
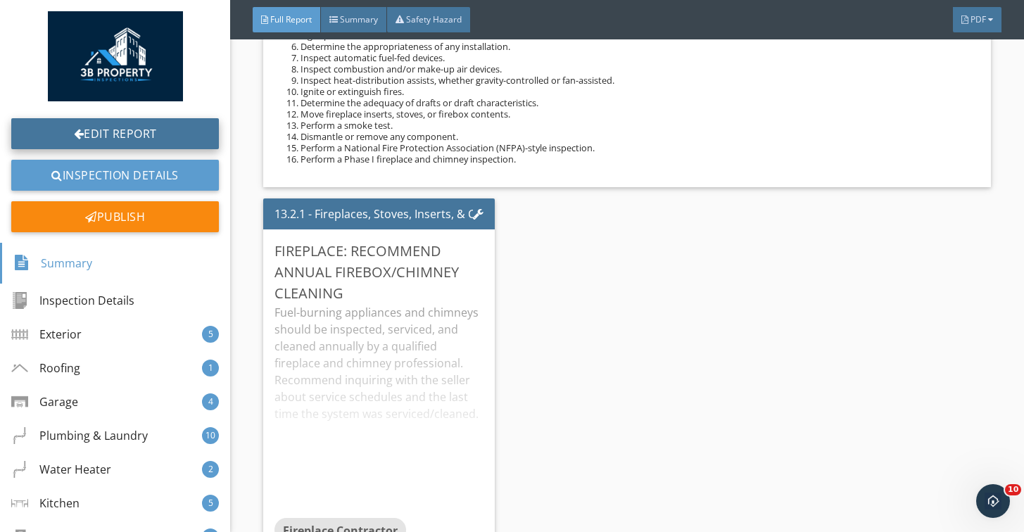
click at [200, 139] on link "Edit Report" at bounding box center [115, 133] width 208 height 31
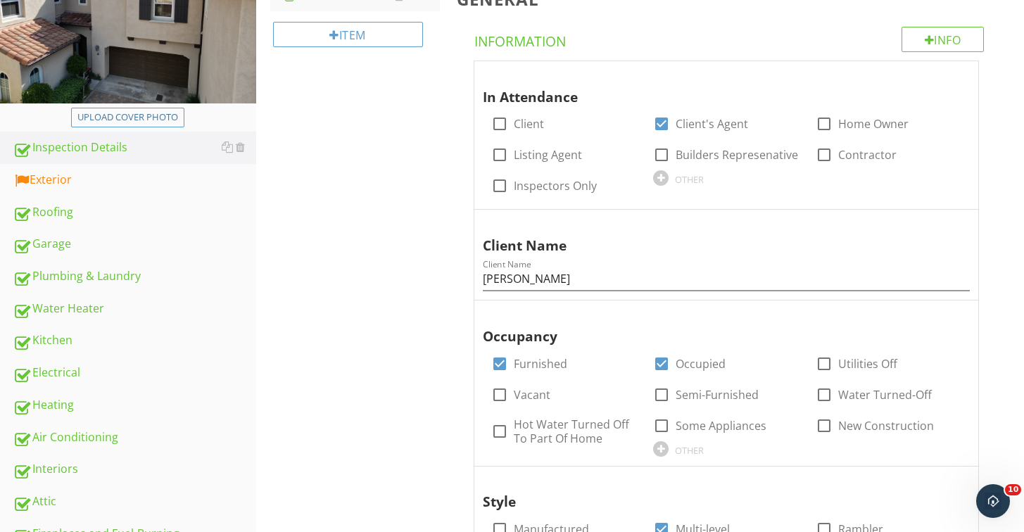
scroll to position [243, 0]
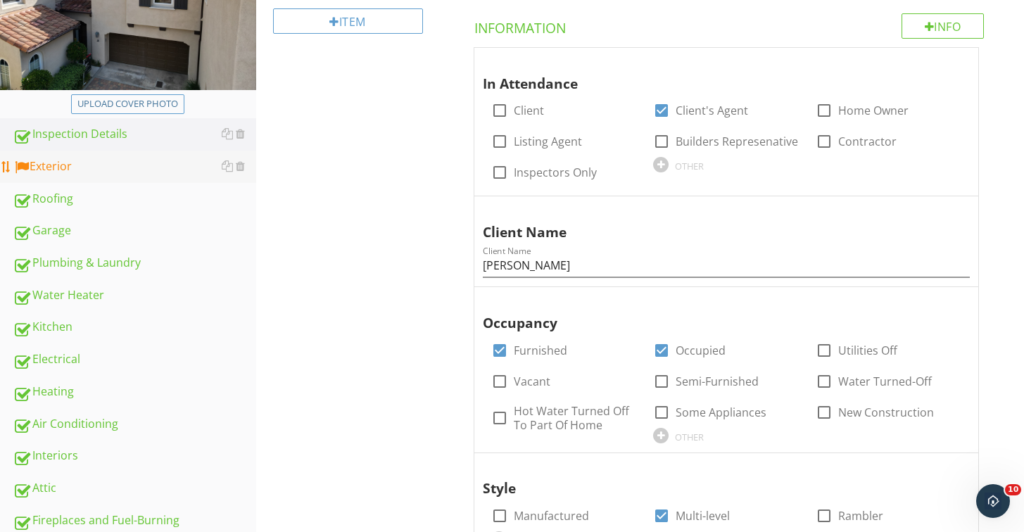
click at [113, 172] on div "Exterior" at bounding box center [135, 167] width 244 height 18
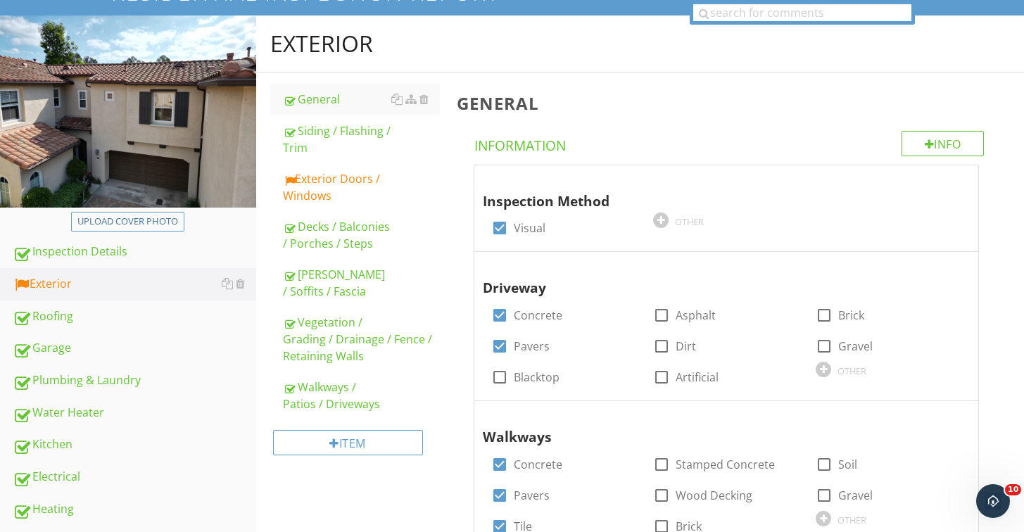
scroll to position [87, 0]
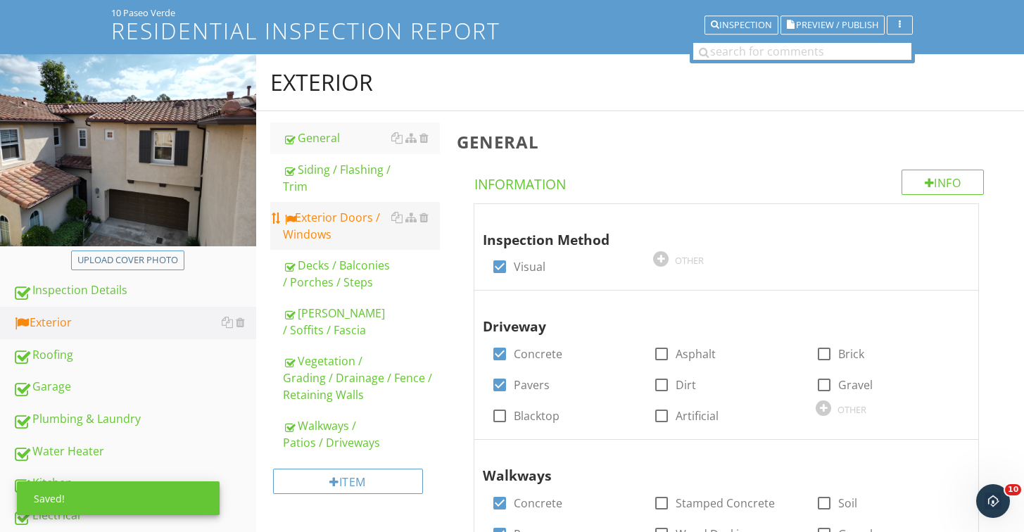
click at [313, 238] on div "Exterior Doors / Windows" at bounding box center [361, 226] width 157 height 34
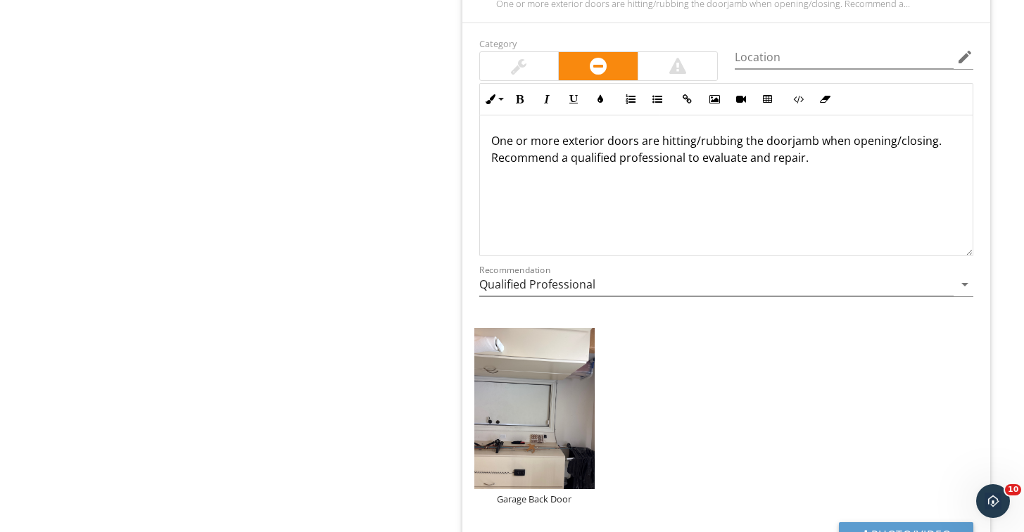
scroll to position [1541, 0]
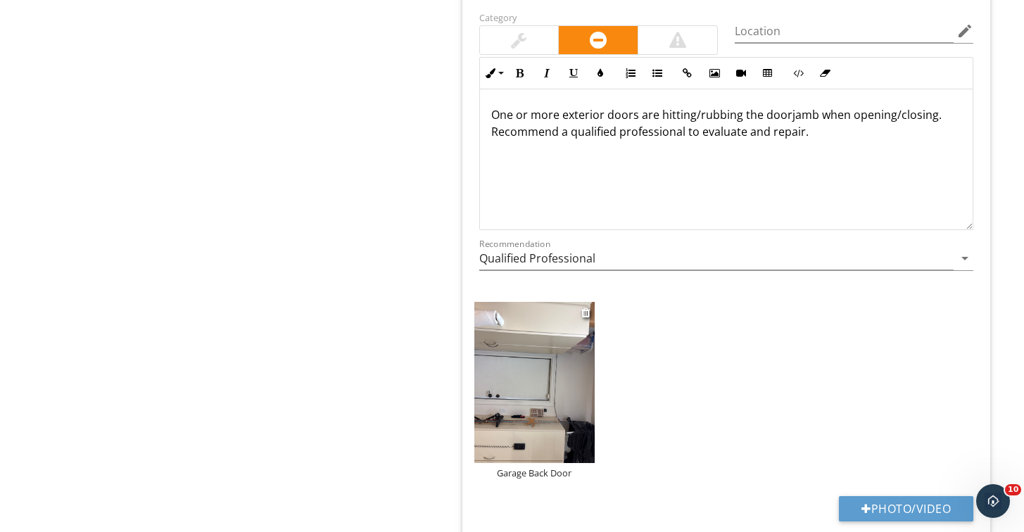
click at [491, 395] on img at bounding box center [535, 382] width 121 height 161
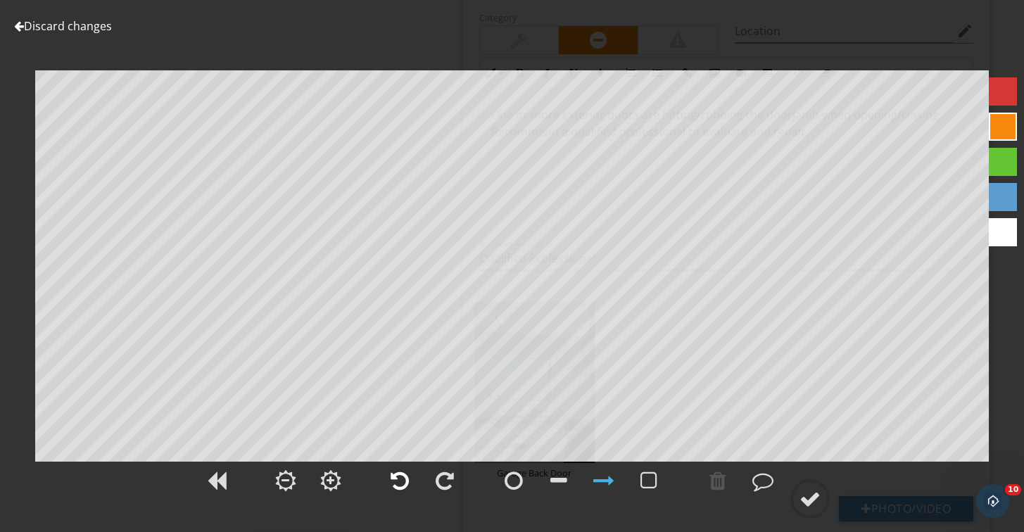
click at [404, 472] on div at bounding box center [400, 480] width 18 height 21
click at [804, 495] on div at bounding box center [810, 499] width 21 height 21
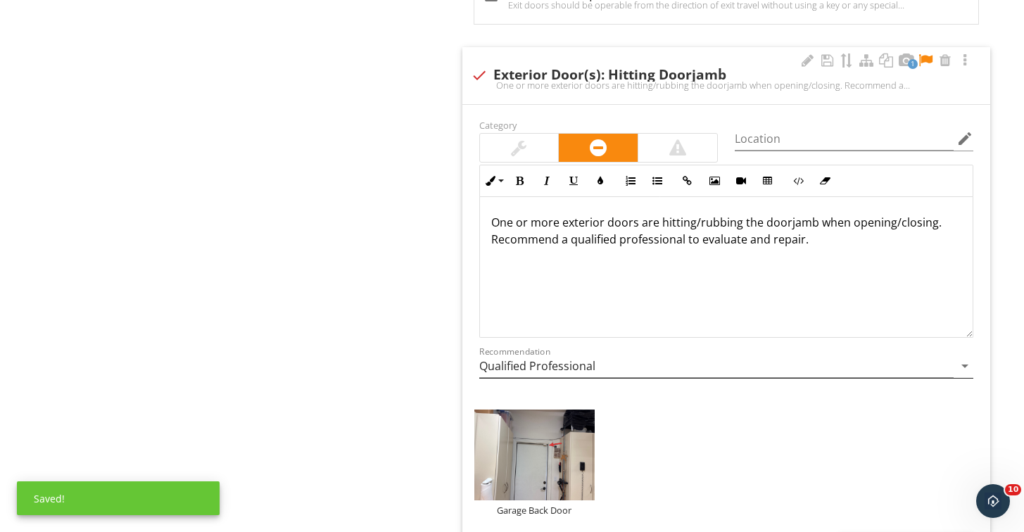
scroll to position [1393, 0]
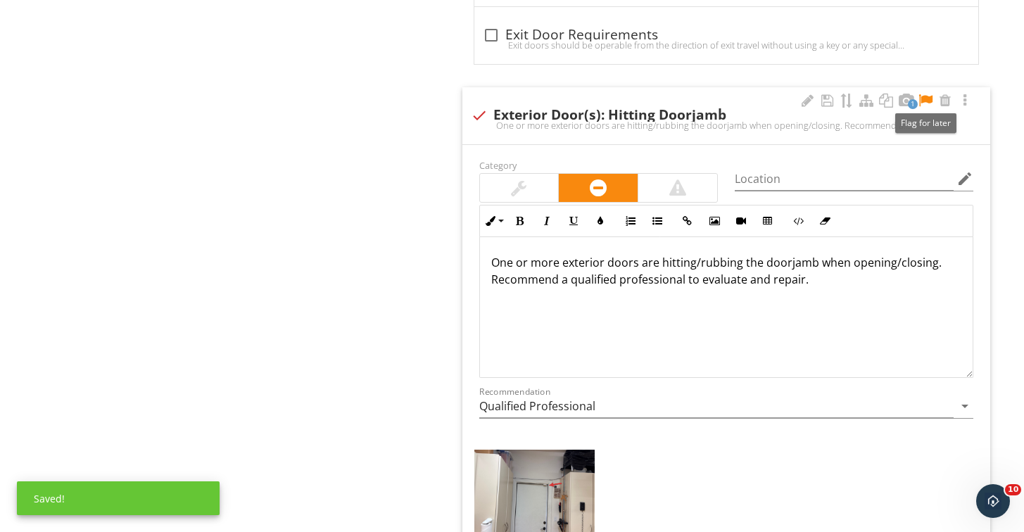
click at [924, 99] on div at bounding box center [925, 101] width 17 height 14
click at [554, 451] on img at bounding box center [535, 495] width 121 height 91
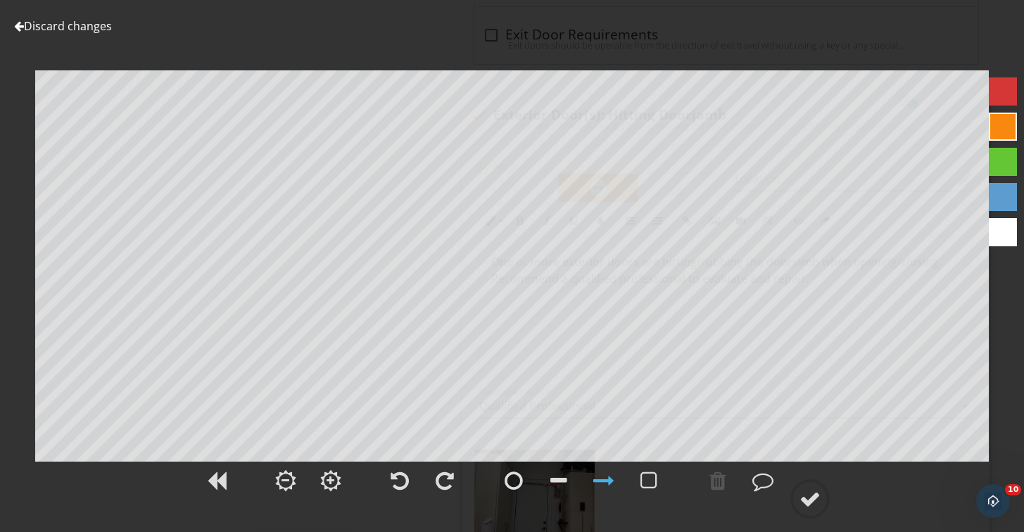
click at [1009, 100] on div at bounding box center [1003, 91] width 28 height 28
click at [805, 485] on circle at bounding box center [810, 499] width 37 height 37
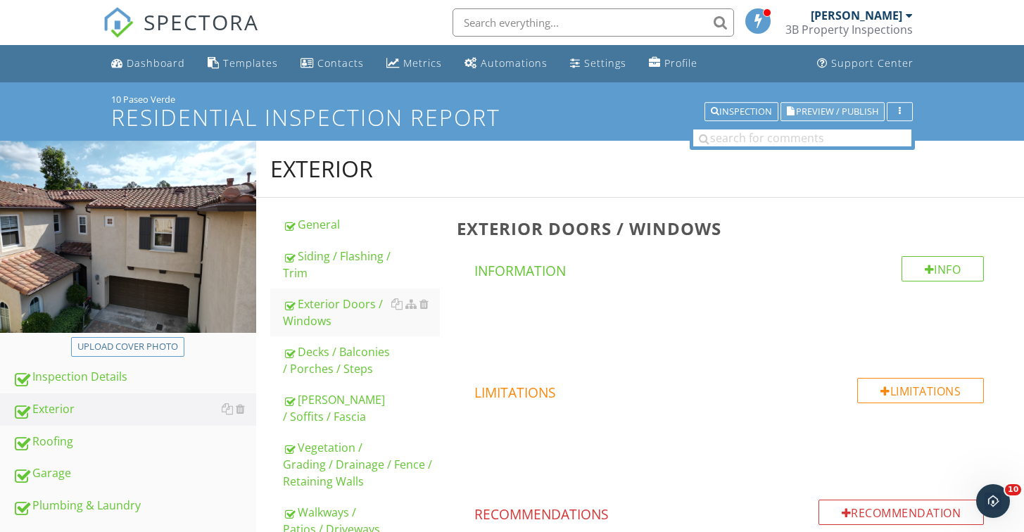
scroll to position [0, 0]
click at [820, 103] on button "Preview / Publish" at bounding box center [833, 112] width 104 height 20
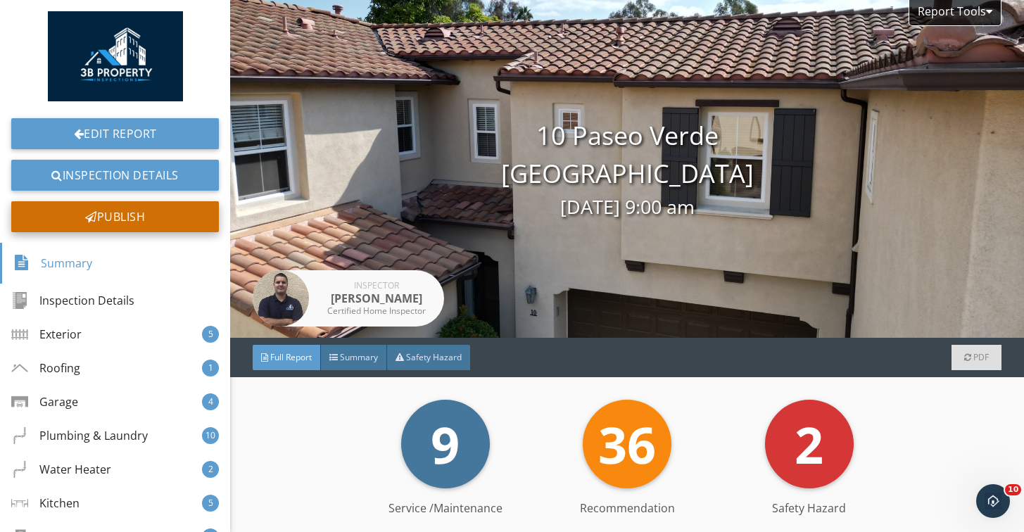
click at [172, 222] on div "Publish" at bounding box center [115, 216] width 208 height 31
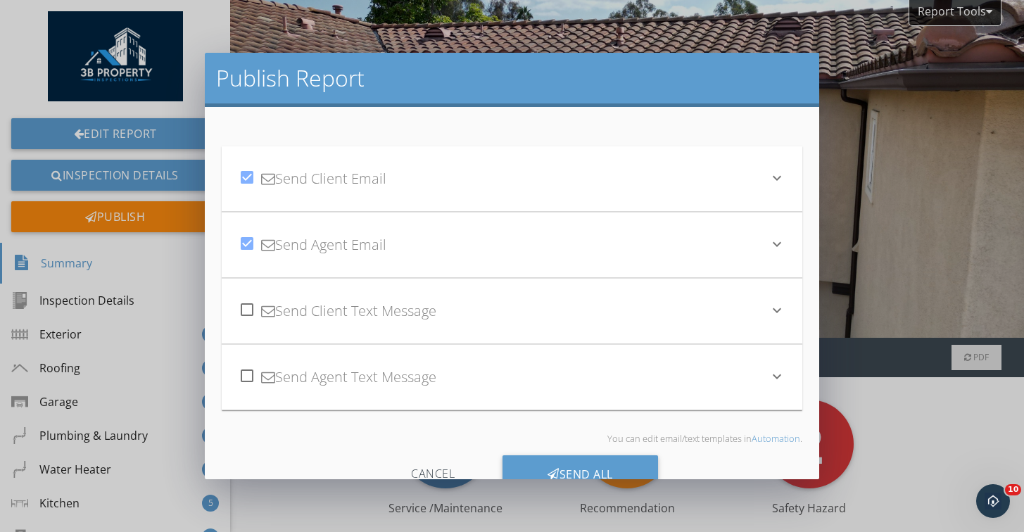
click at [246, 246] on div at bounding box center [247, 244] width 24 height 24
checkbox input "false"
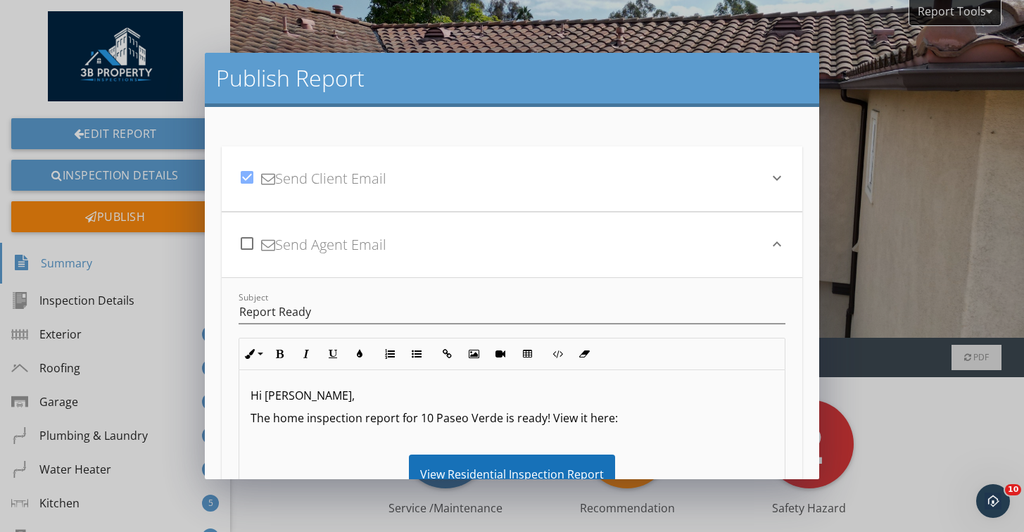
click at [250, 177] on div at bounding box center [247, 177] width 24 height 24
checkbox input "false"
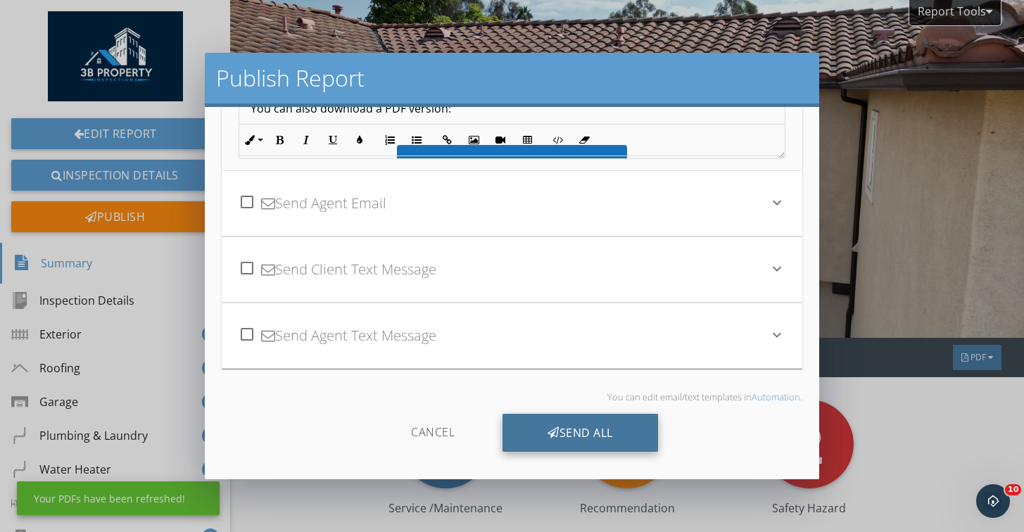
click at [586, 429] on div "Send All" at bounding box center [581, 433] width 156 height 38
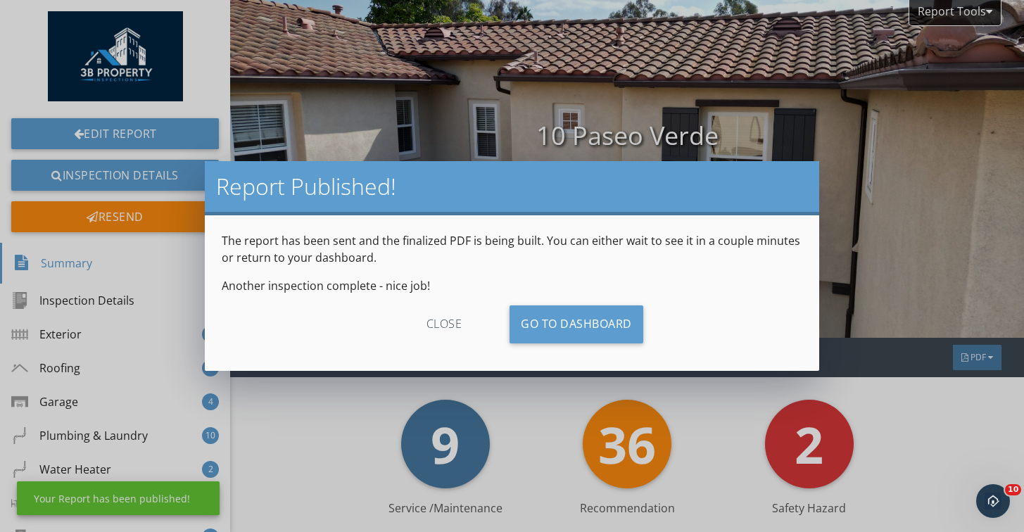
click at [460, 318] on div "close" at bounding box center [445, 325] width 126 height 38
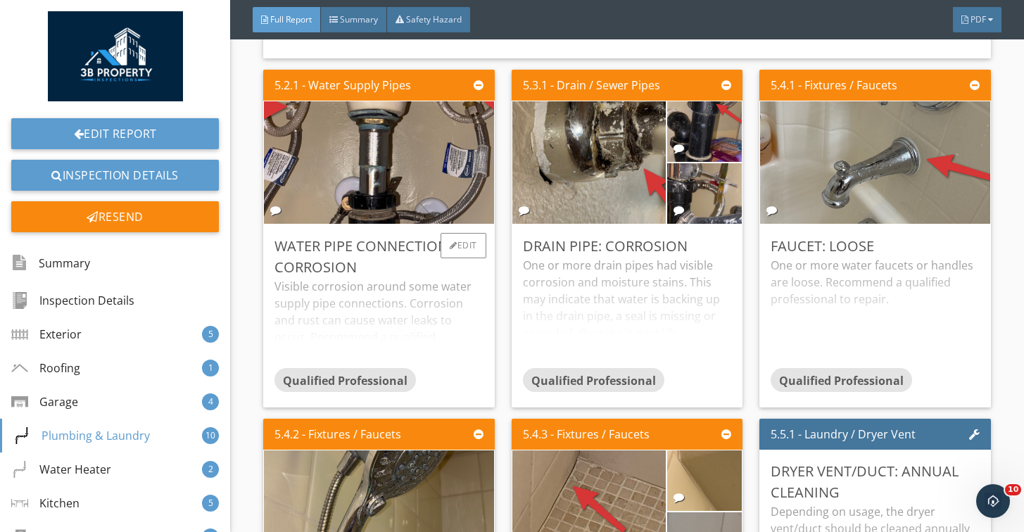
scroll to position [7522, 0]
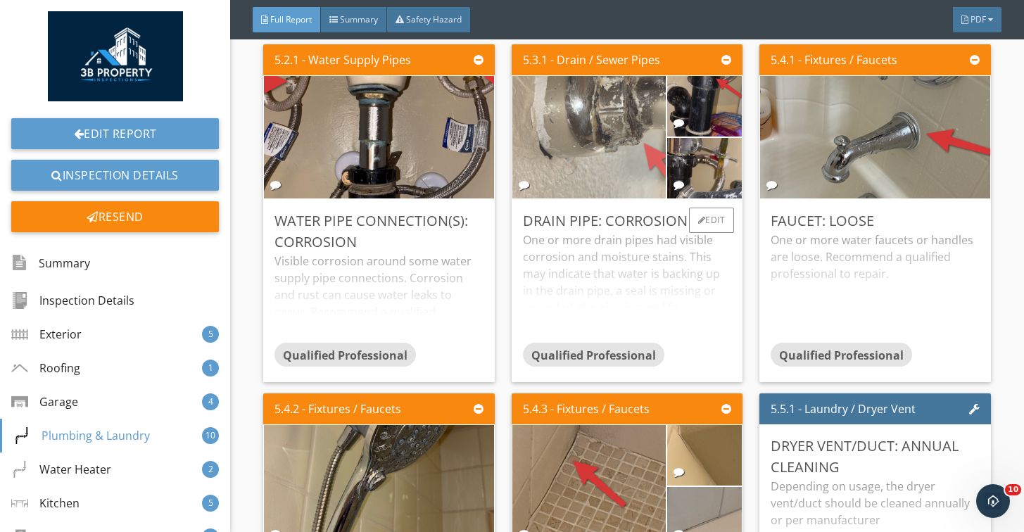
click at [613, 101] on img at bounding box center [589, 137] width 383 height 287
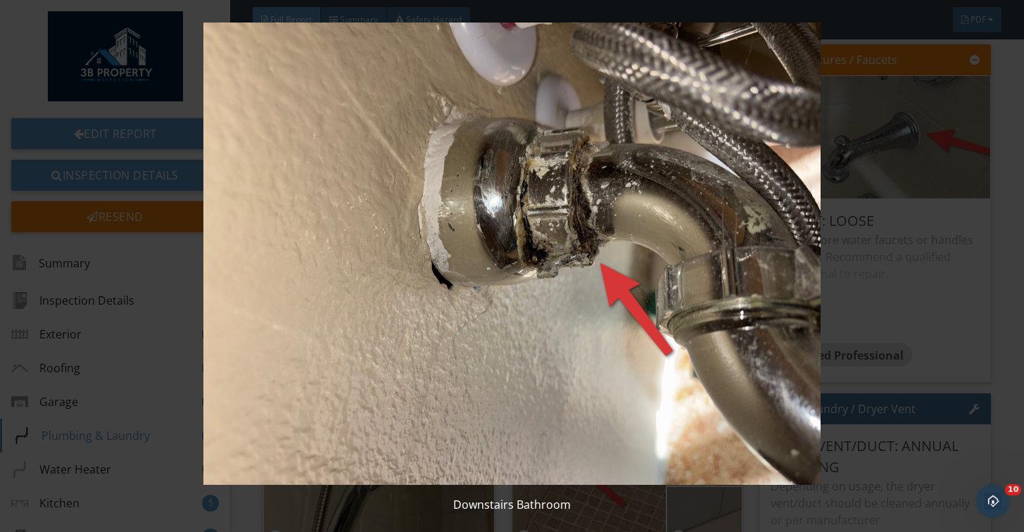
click at [591, 138] on img at bounding box center [512, 254] width 930 height 463
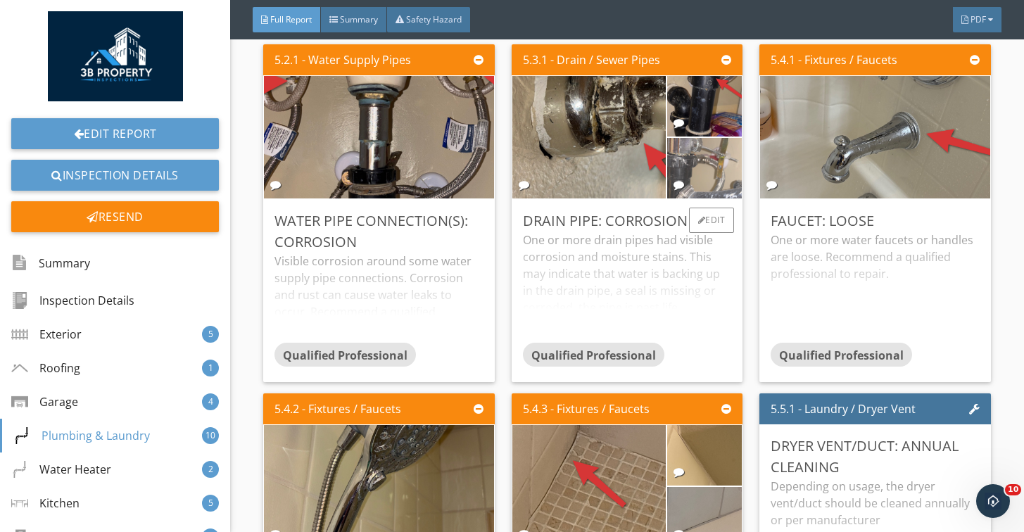
click at [734, 155] on img at bounding box center [704, 168] width 188 height 141
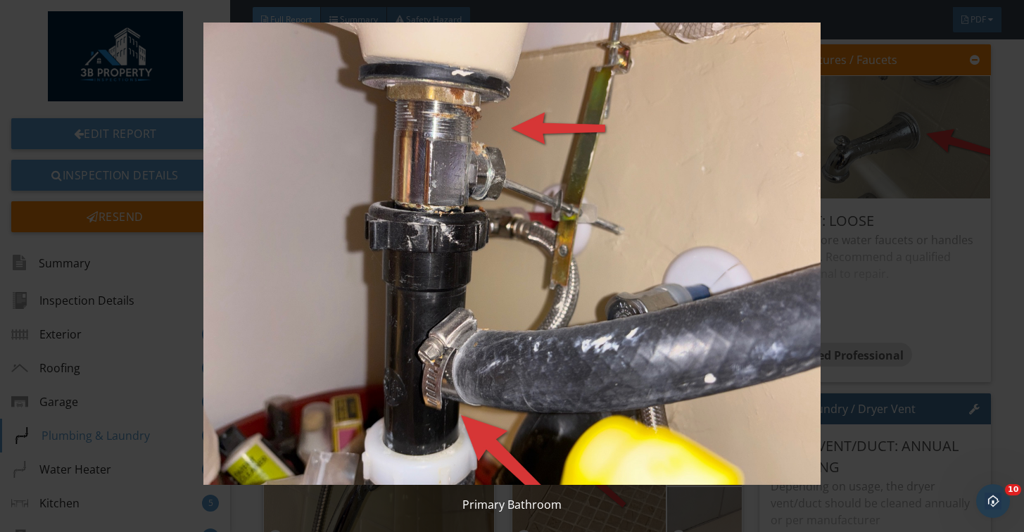
click at [591, 148] on img at bounding box center [512, 254] width 930 height 463
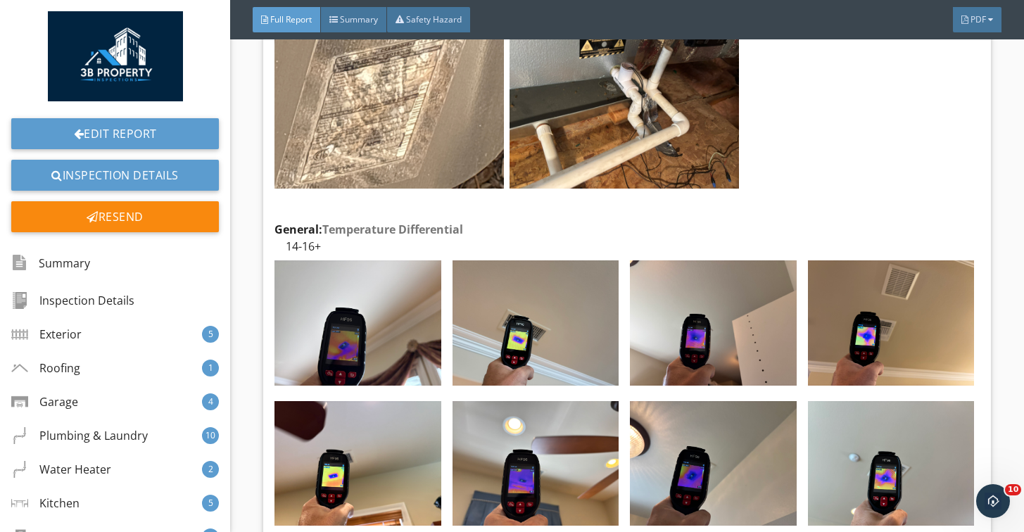
scroll to position [17135, 0]
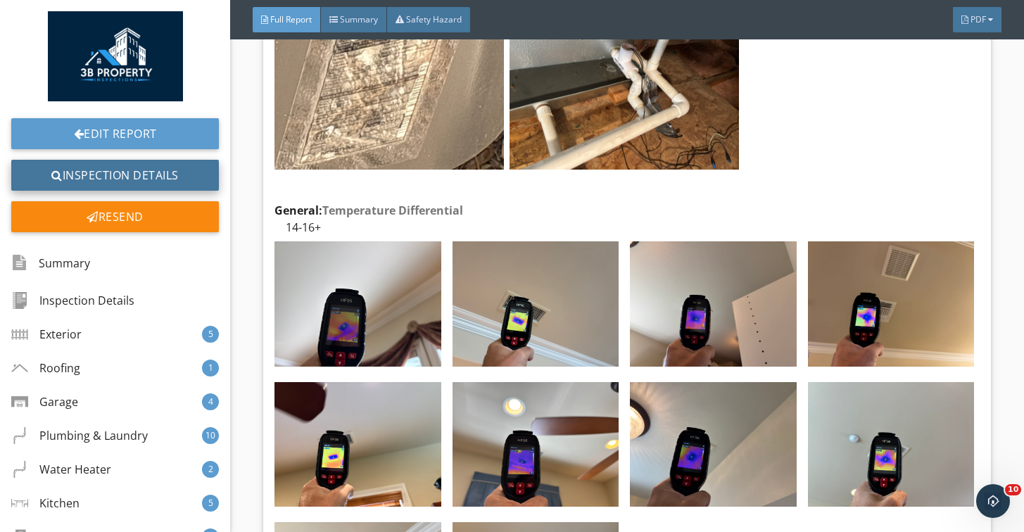
click at [196, 180] on link "Inspection Details" at bounding box center [115, 175] width 208 height 31
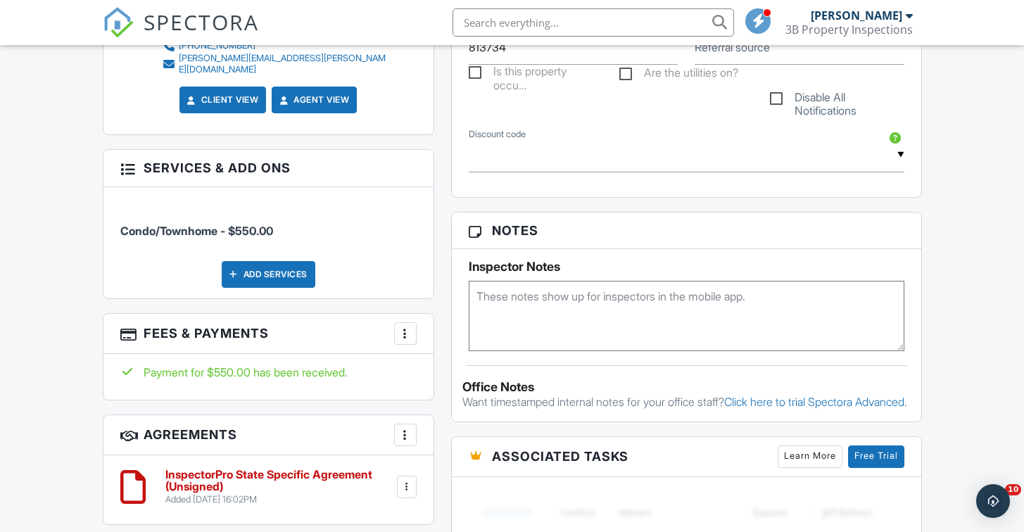
scroll to position [777, 0]
click at [242, 468] on h6 "InspectorPro State Specific Agreement (Unsigned)" at bounding box center [279, 480] width 229 height 25
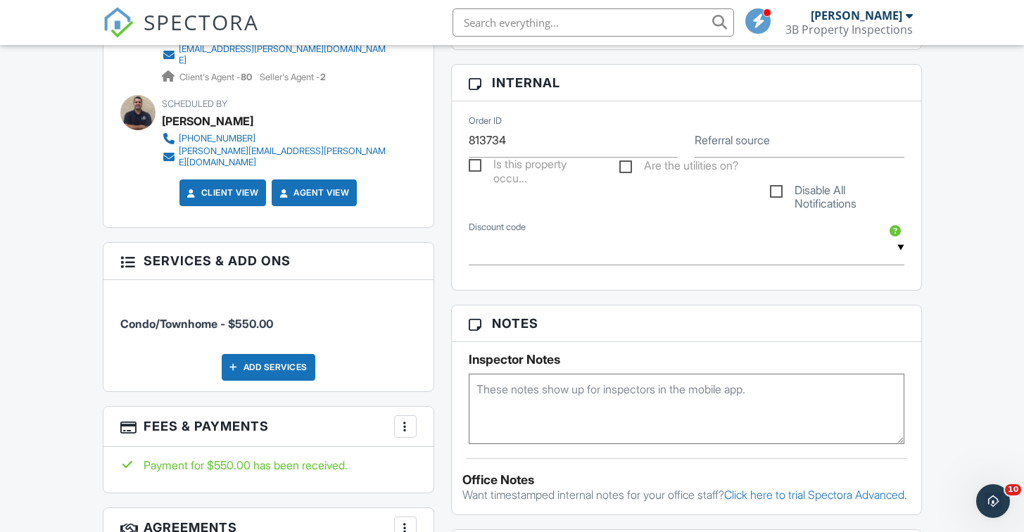
scroll to position [817, 0]
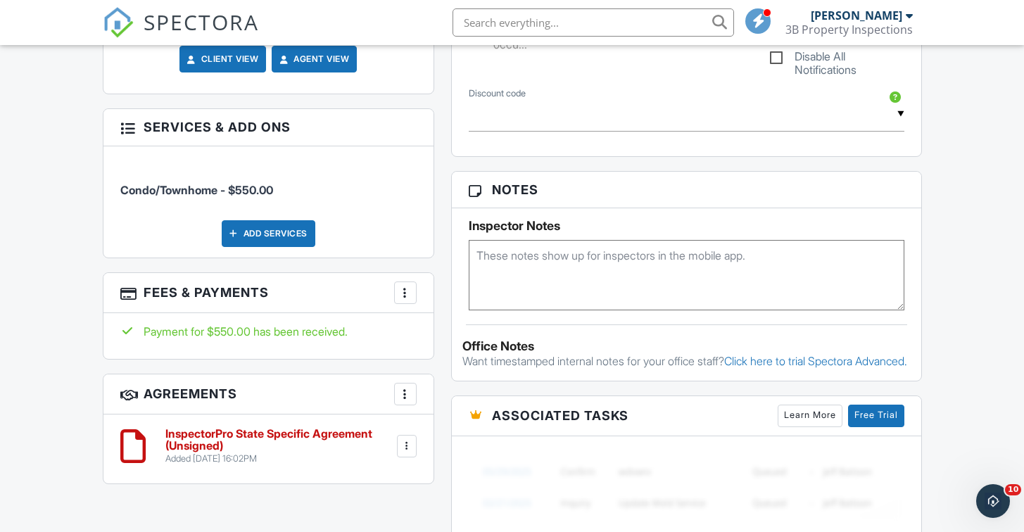
click at [403, 282] on div "More" at bounding box center [405, 293] width 23 height 23
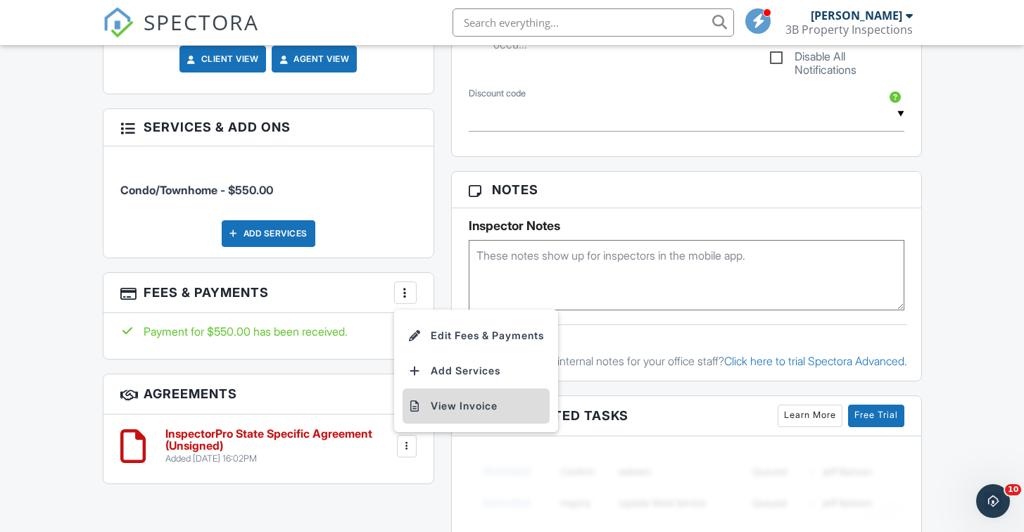
click at [456, 389] on li "View Invoice" at bounding box center [476, 406] width 147 height 35
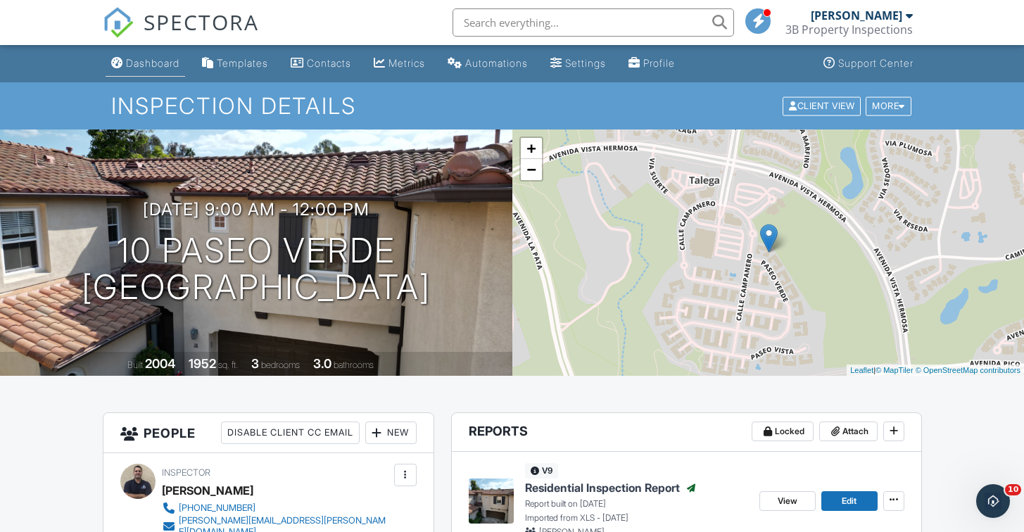
scroll to position [0, 0]
click at [168, 73] on link "Dashboard" at bounding box center [146, 64] width 80 height 26
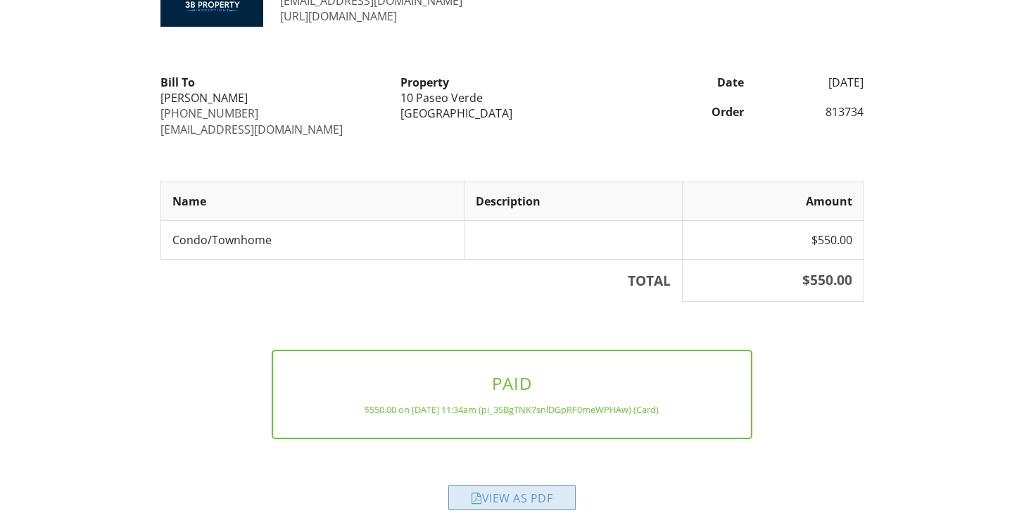
scroll to position [86, 0]
click at [507, 506] on div "View as PDF" at bounding box center [511, 498] width 127 height 25
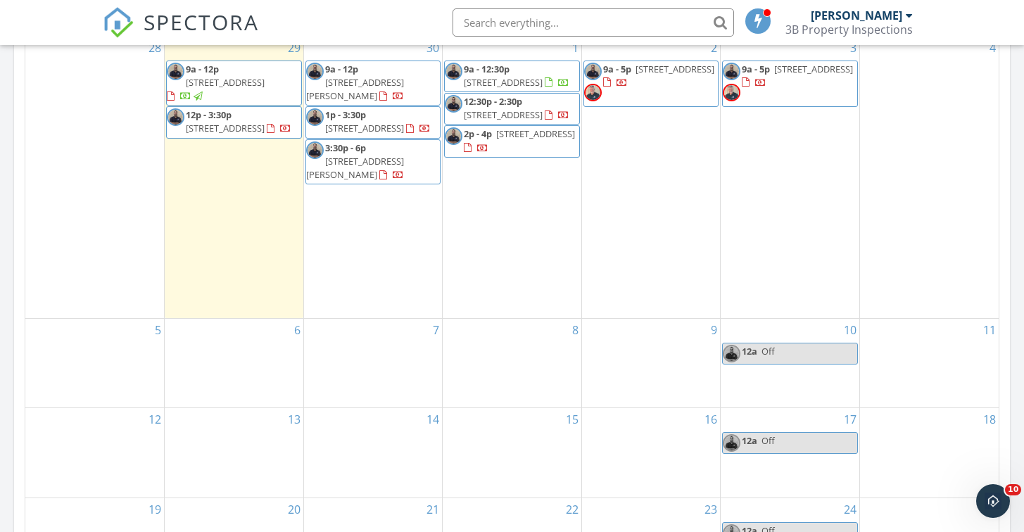
scroll to position [595, 0]
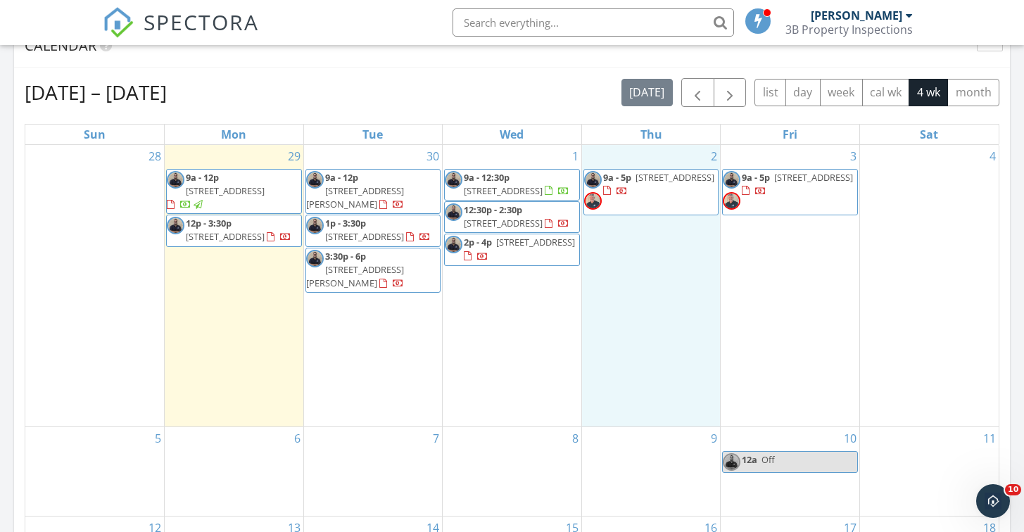
click at [670, 256] on div "2 9a - 5p 2542-2550 Broadway, San Diego 92102" at bounding box center [651, 286] width 139 height 282
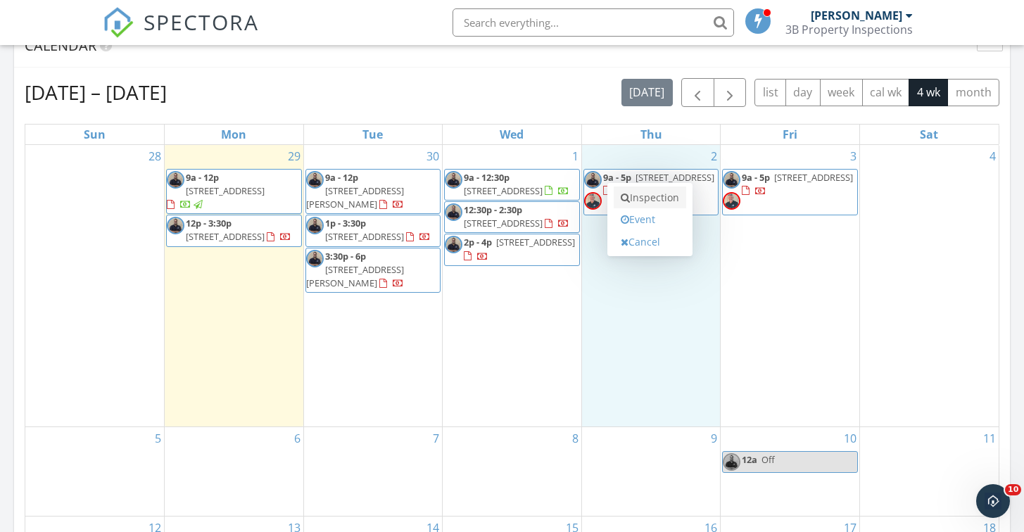
click at [659, 205] on link "Inspection" at bounding box center [650, 198] width 73 height 23
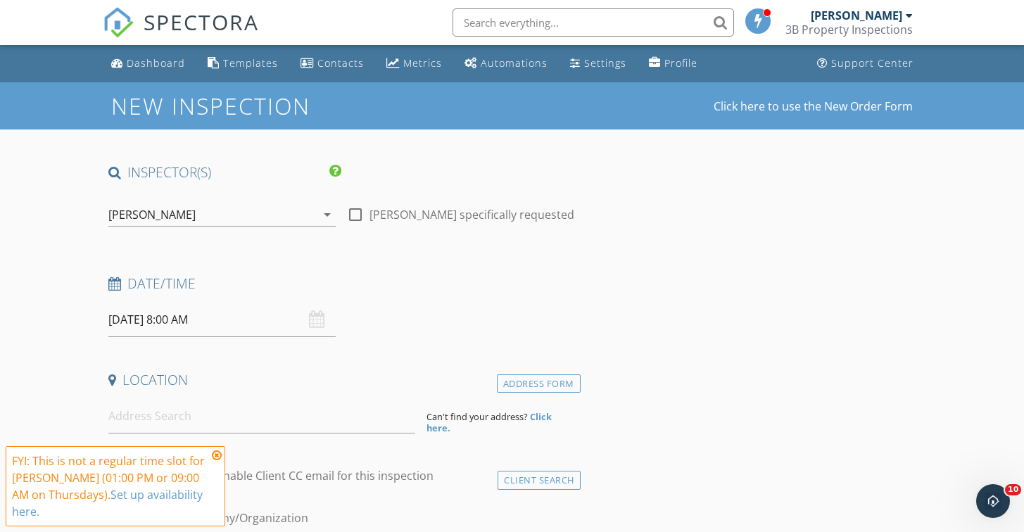
click at [218, 315] on input "[DATE] 8:00 AM" at bounding box center [222, 320] width 228 height 34
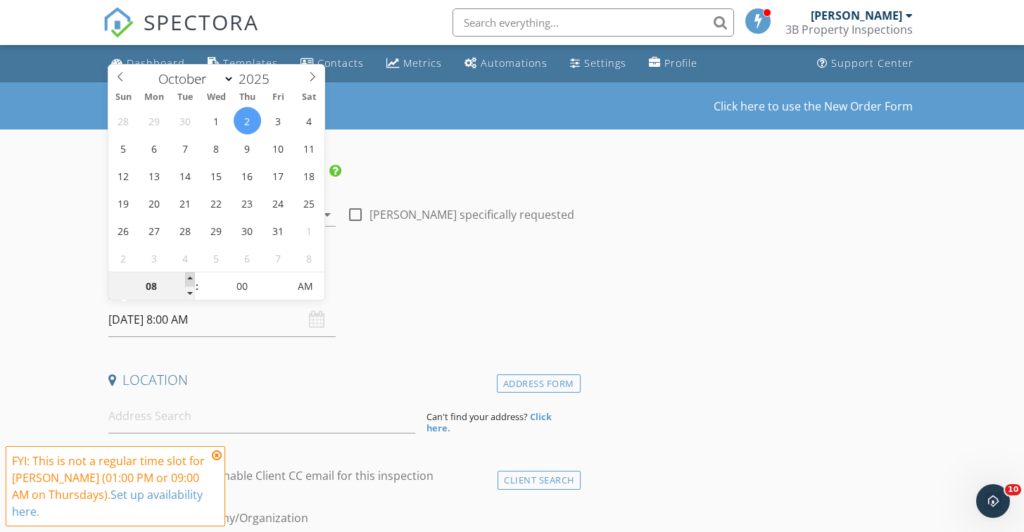
type input "09"
type input "[DATE] 9:00 AM"
click at [190, 282] on span at bounding box center [190, 279] width 10 height 14
type input "10"
type input "10/02/2025 10:00 AM"
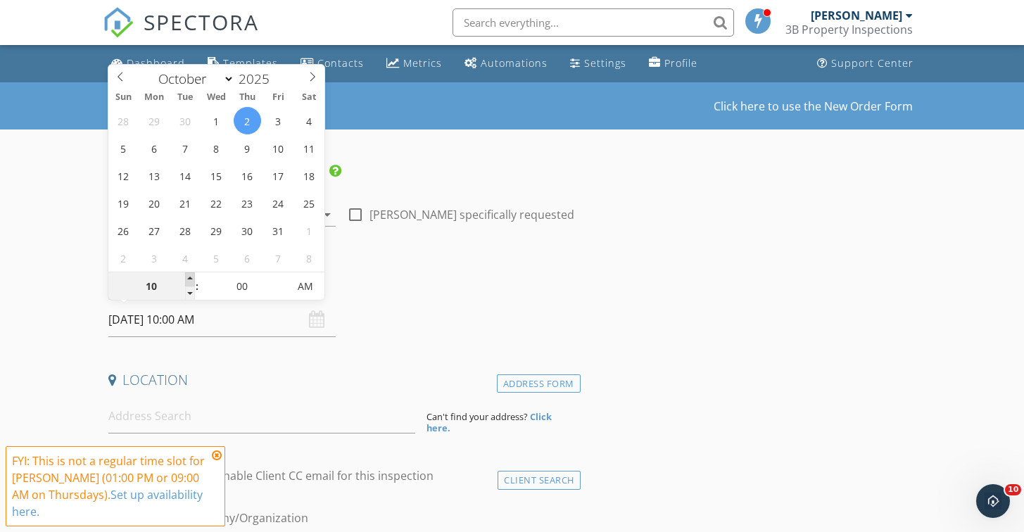
click at [190, 282] on span at bounding box center [190, 279] width 10 height 14
type input "11"
type input "10/02/2025 11:00 AM"
click at [190, 282] on span at bounding box center [190, 279] width 10 height 14
type input "12"
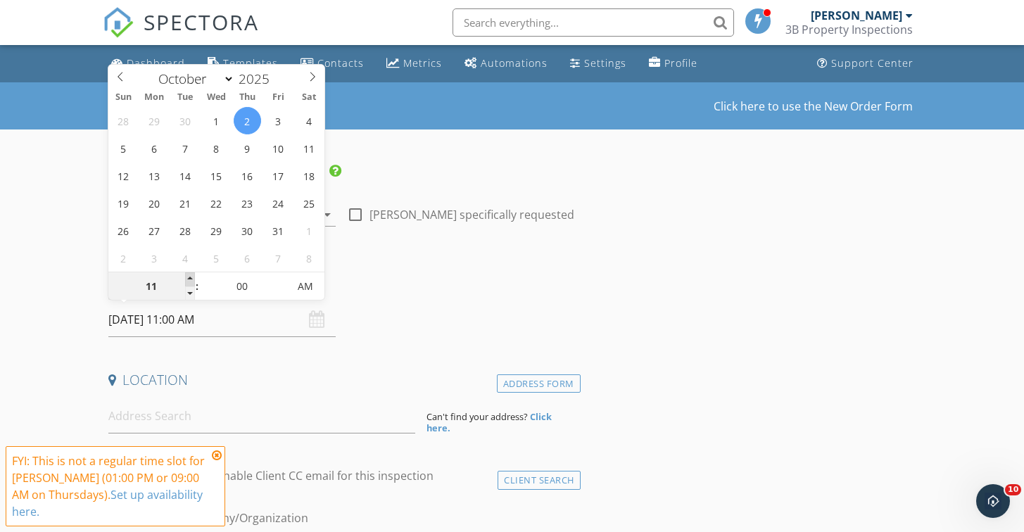
type input "10/02/2025 12:00 PM"
click at [190, 282] on span at bounding box center [190, 279] width 10 height 14
type input "01"
type input "10/02/2025 1:00 PM"
click at [190, 282] on span at bounding box center [190, 279] width 10 height 14
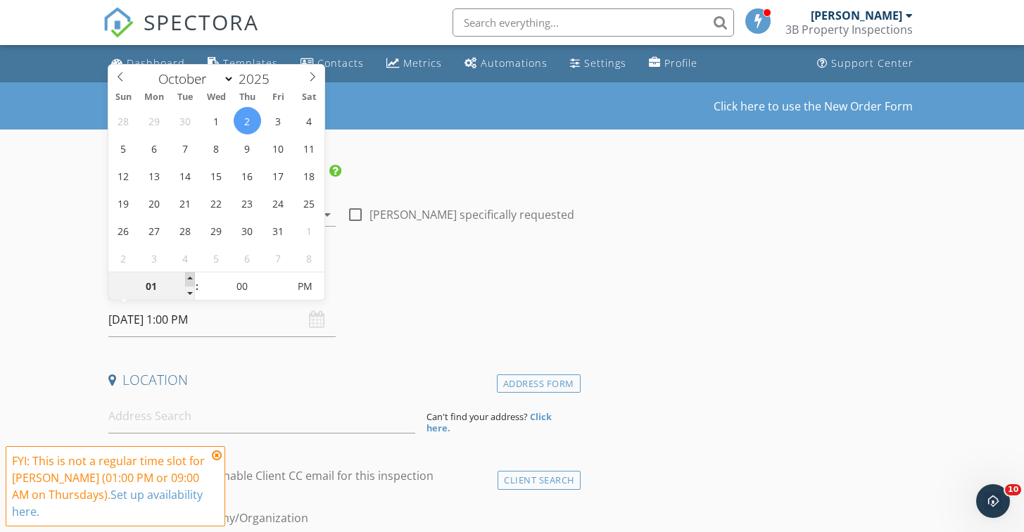
type input "02"
type input "10/02/2025 2:00 PM"
click at [190, 282] on span at bounding box center [190, 279] width 10 height 14
type input "03"
type input "[DATE] 3:00 PM"
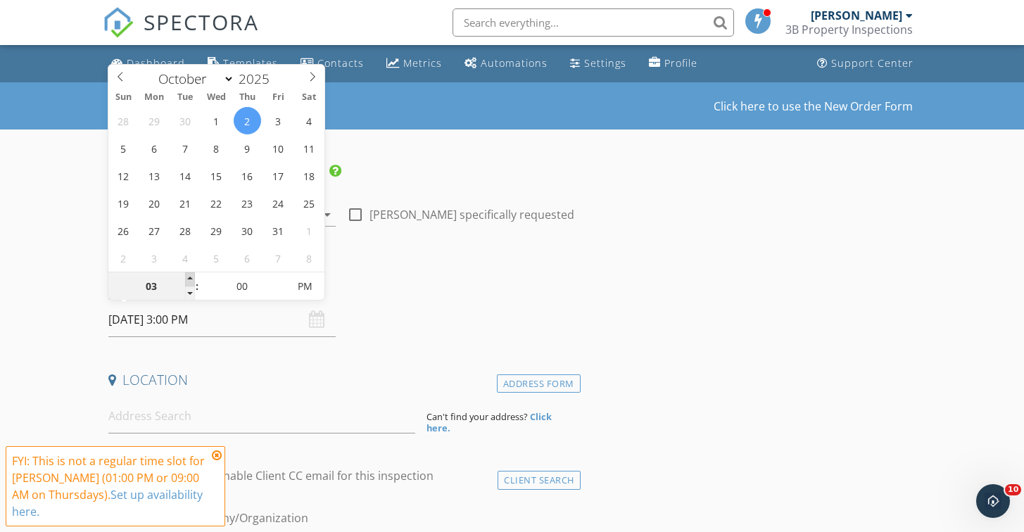
click at [190, 282] on span at bounding box center [190, 279] width 10 height 14
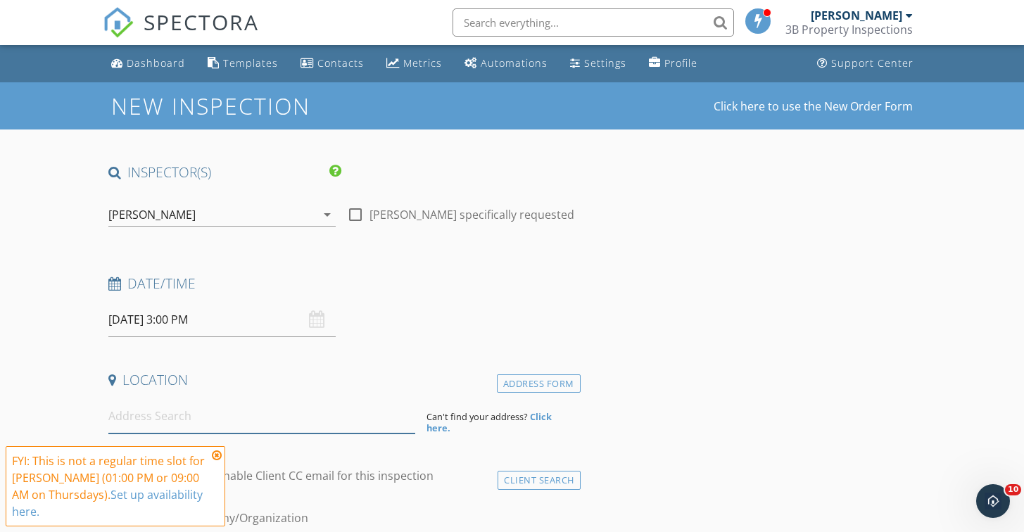
click at [192, 402] on input at bounding box center [262, 416] width 308 height 34
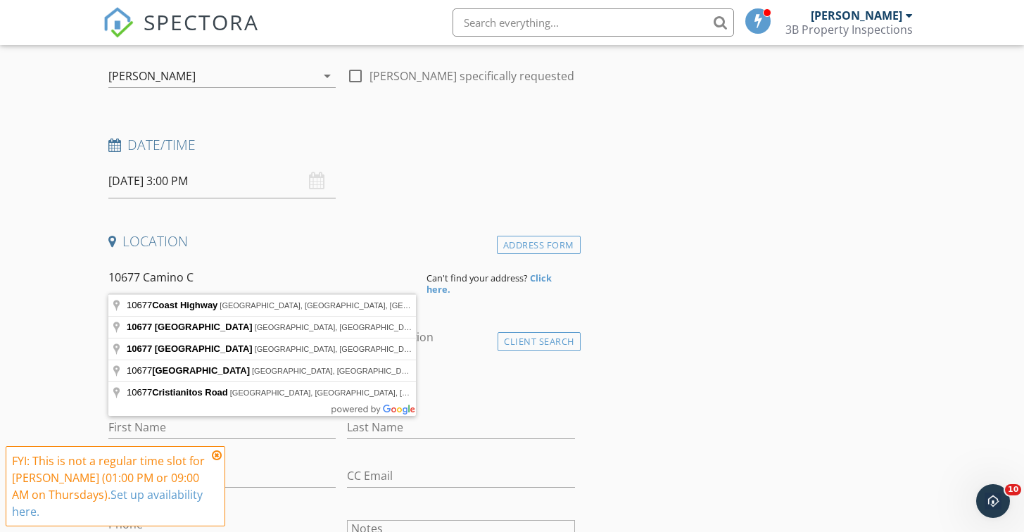
scroll to position [140, 0]
type input "10677 Caminito Cascara, San Diego, CA, USA"
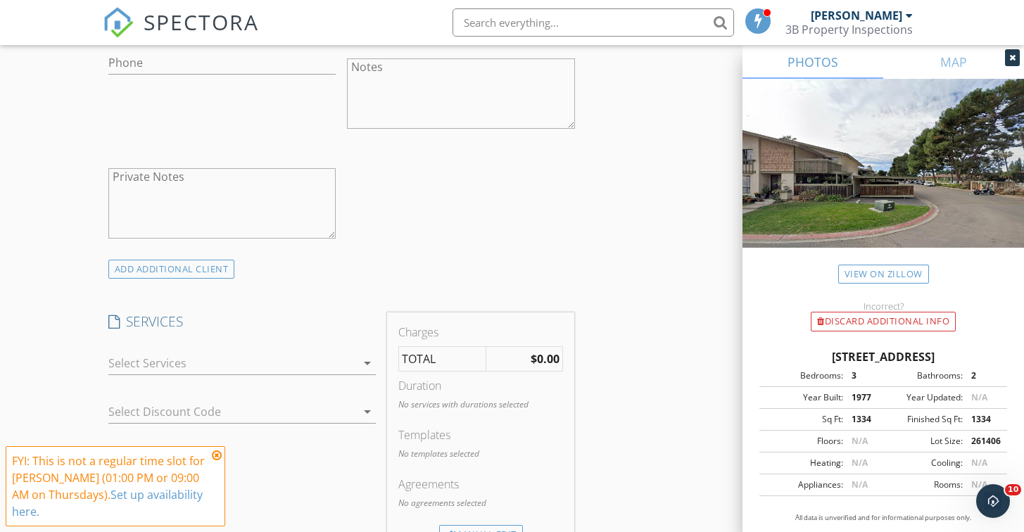
scroll to position [974, 0]
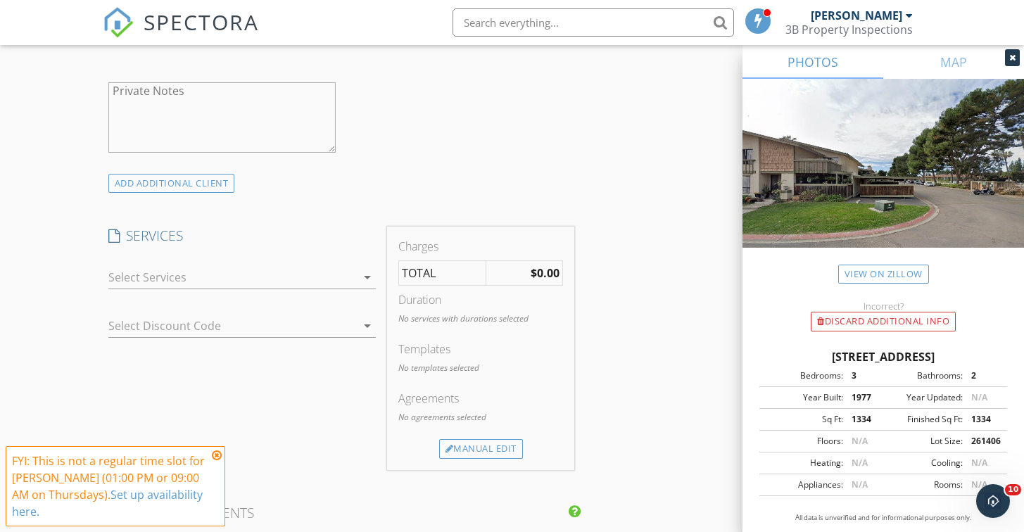
click at [204, 268] on div at bounding box center [232, 277] width 248 height 23
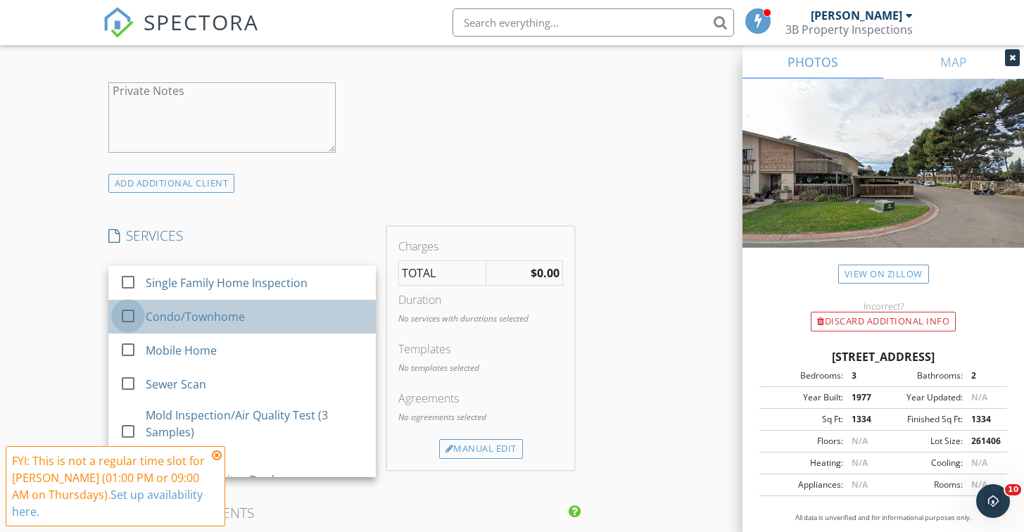
click at [129, 309] on div at bounding box center [128, 316] width 24 height 24
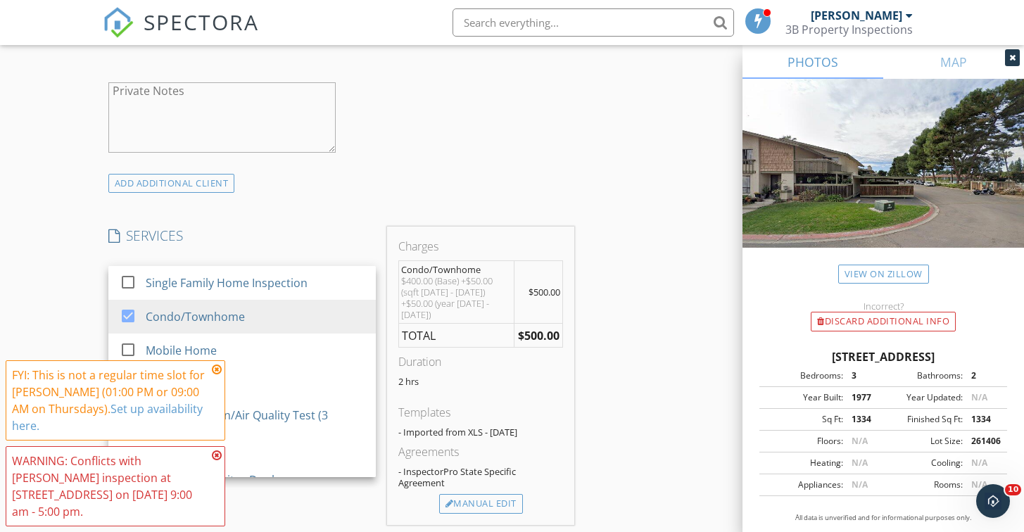
click at [214, 368] on icon at bounding box center [217, 369] width 10 height 11
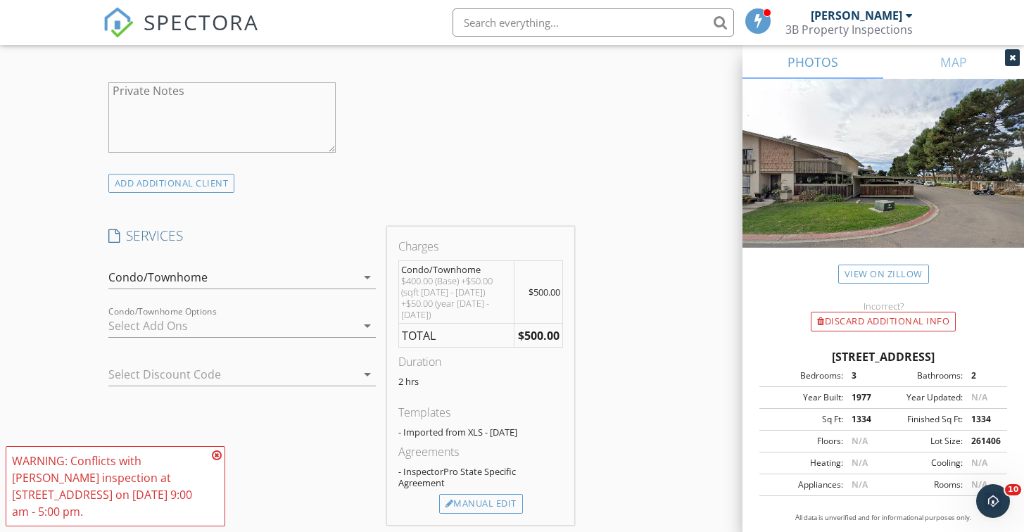
click at [220, 458] on icon at bounding box center [217, 455] width 10 height 11
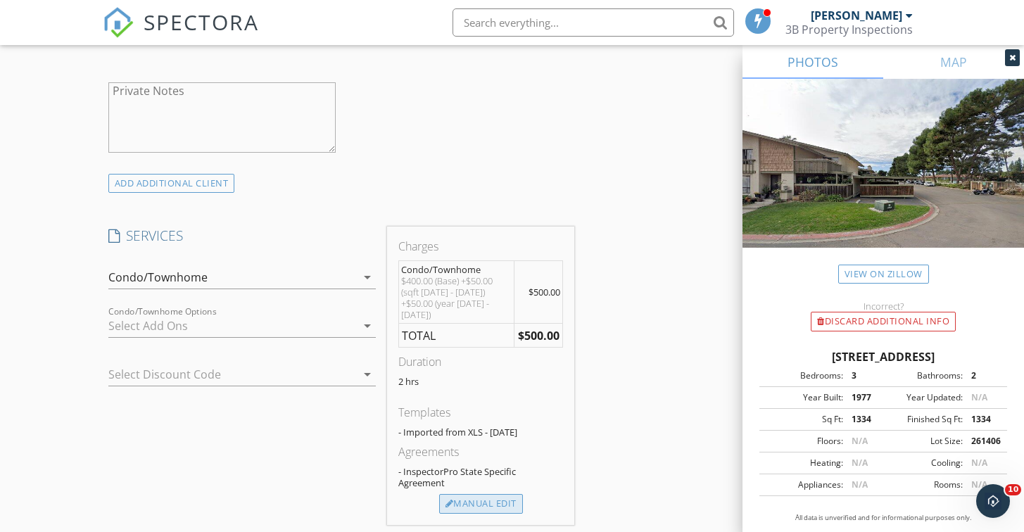
click at [482, 494] on div "Manual Edit" at bounding box center [481, 504] width 84 height 20
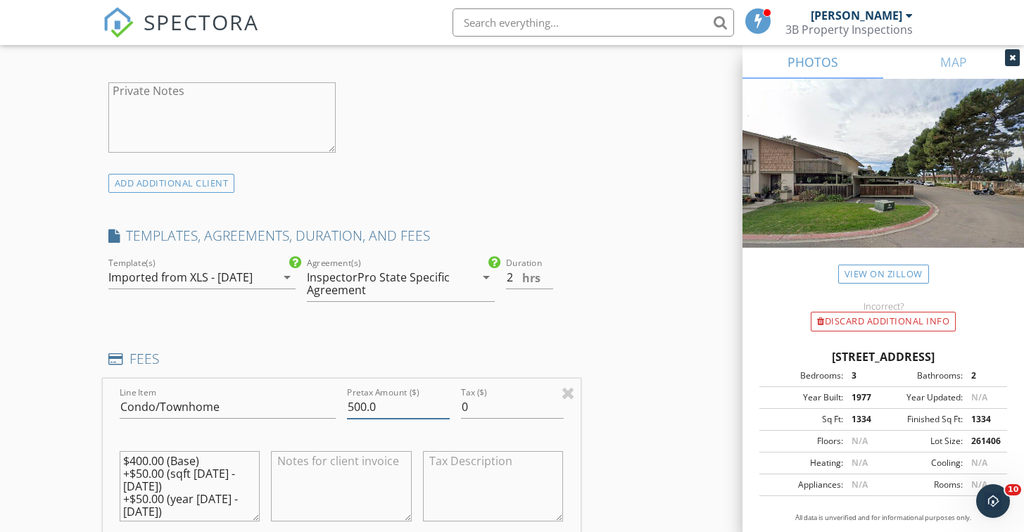
click at [361, 397] on input "500.0" at bounding box center [398, 407] width 103 height 23
type input "550.0"
click at [512, 322] on div "INSPECTOR(S) check_box Steven Brenner PRIMARY check_box_outline_blank Scott Sno…" at bounding box center [342, 409] width 478 height 2440
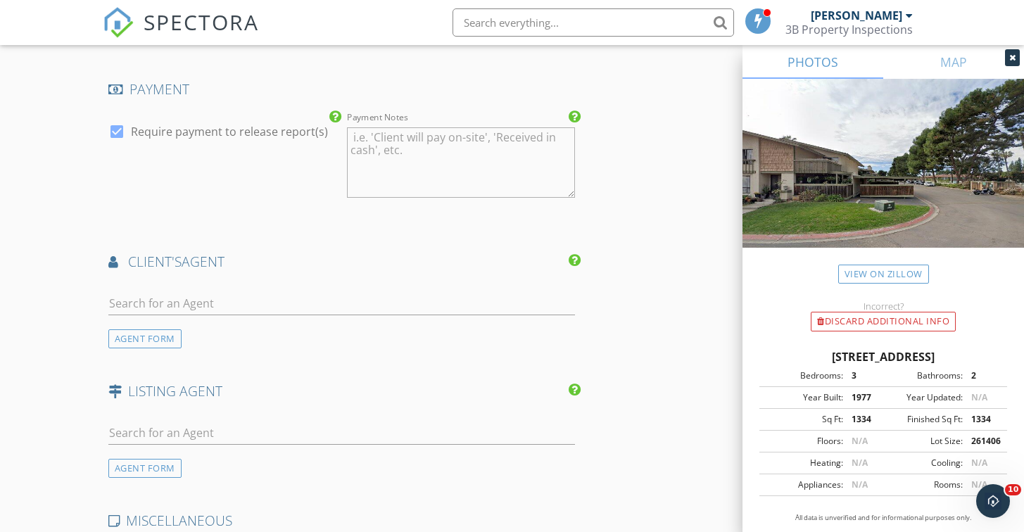
scroll to position [1672, 0]
click at [349, 296] on input "text" at bounding box center [341, 302] width 467 height 23
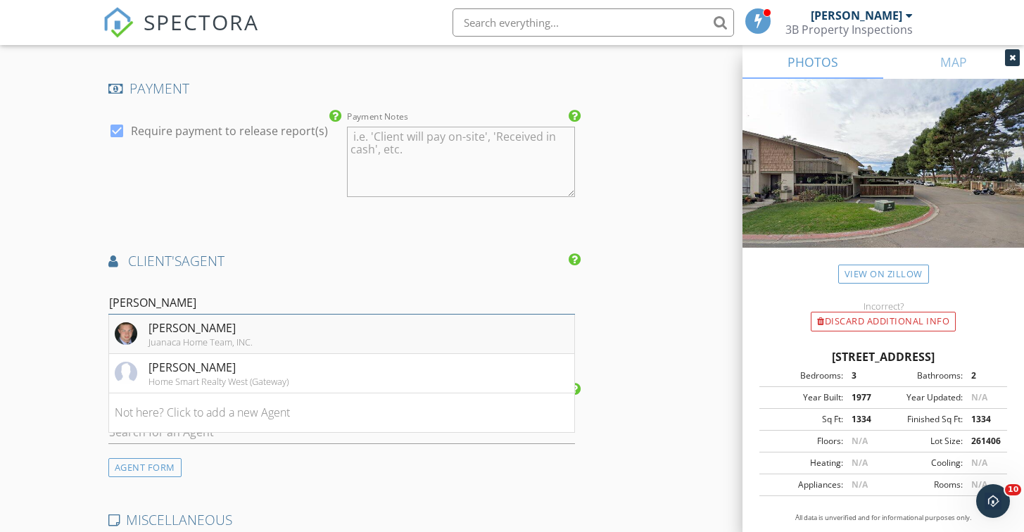
type input "[PERSON_NAME]"
click at [282, 337] on li "Travis Scott Juanaca Home Team, INC." at bounding box center [341, 334] width 465 height 39
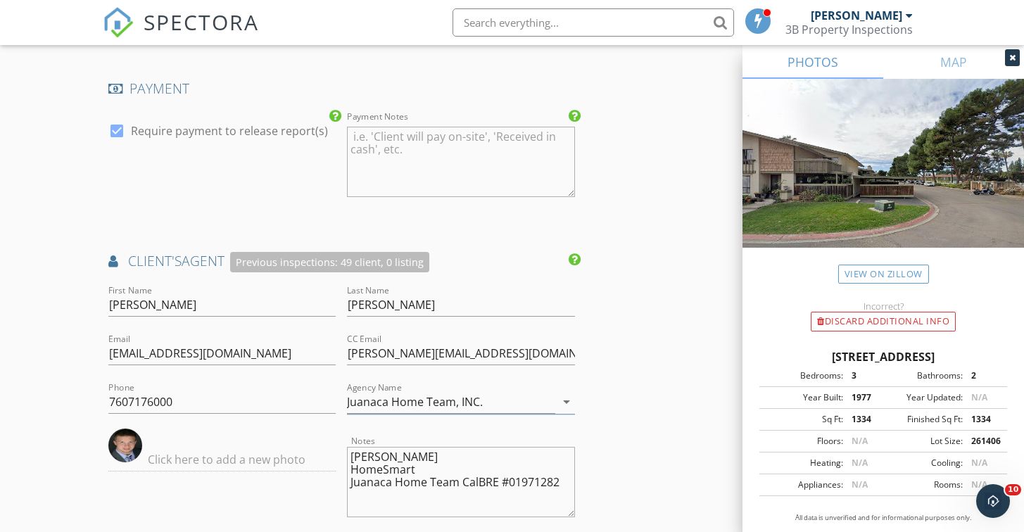
type textarea "[PERSON_NAME] HomeSmart Juanaca Home Team CalBRE #01971282"
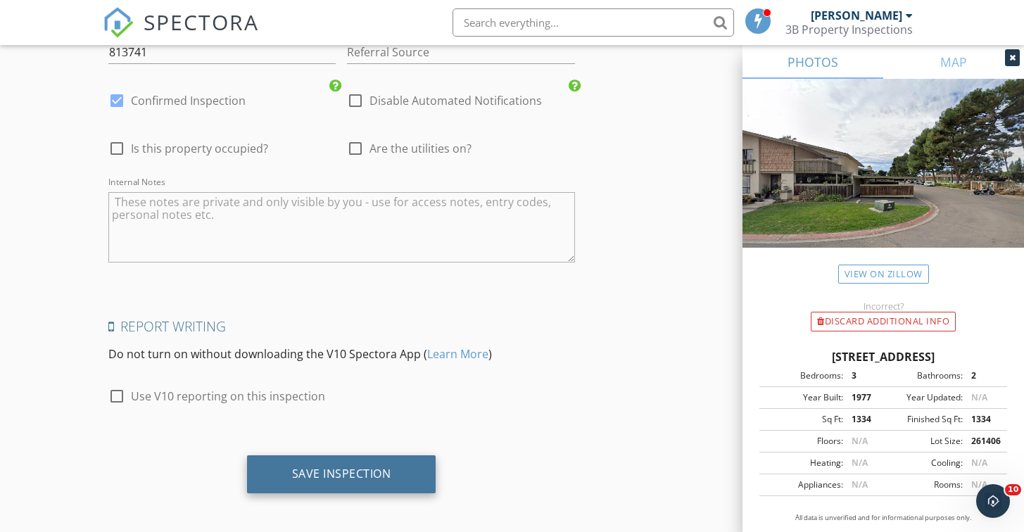
scroll to position [2502, 0]
click at [379, 478] on div "Save Inspection" at bounding box center [341, 475] width 189 height 38
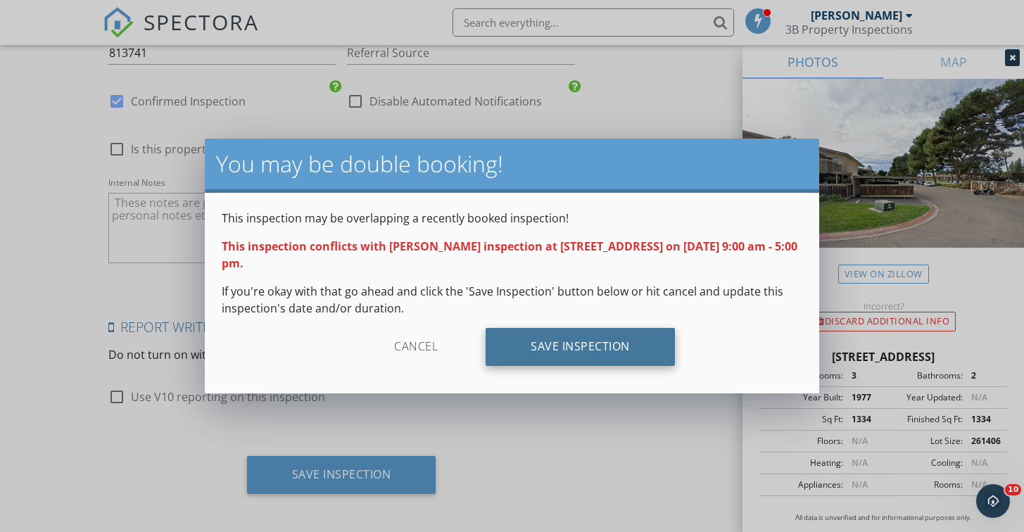
click at [574, 334] on div "Save Inspection" at bounding box center [580, 347] width 189 height 38
